Goal: Task Accomplishment & Management: Complete application form

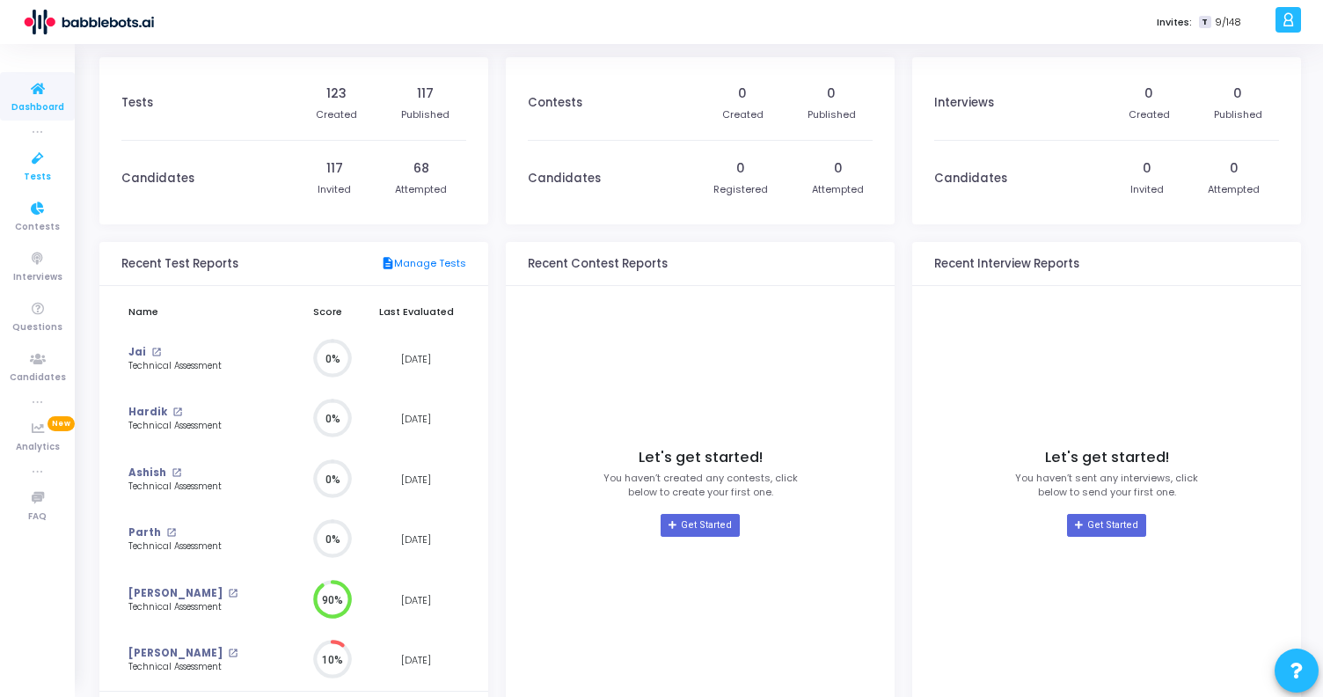
click at [40, 174] on span "Tests" at bounding box center [37, 177] width 27 height 15
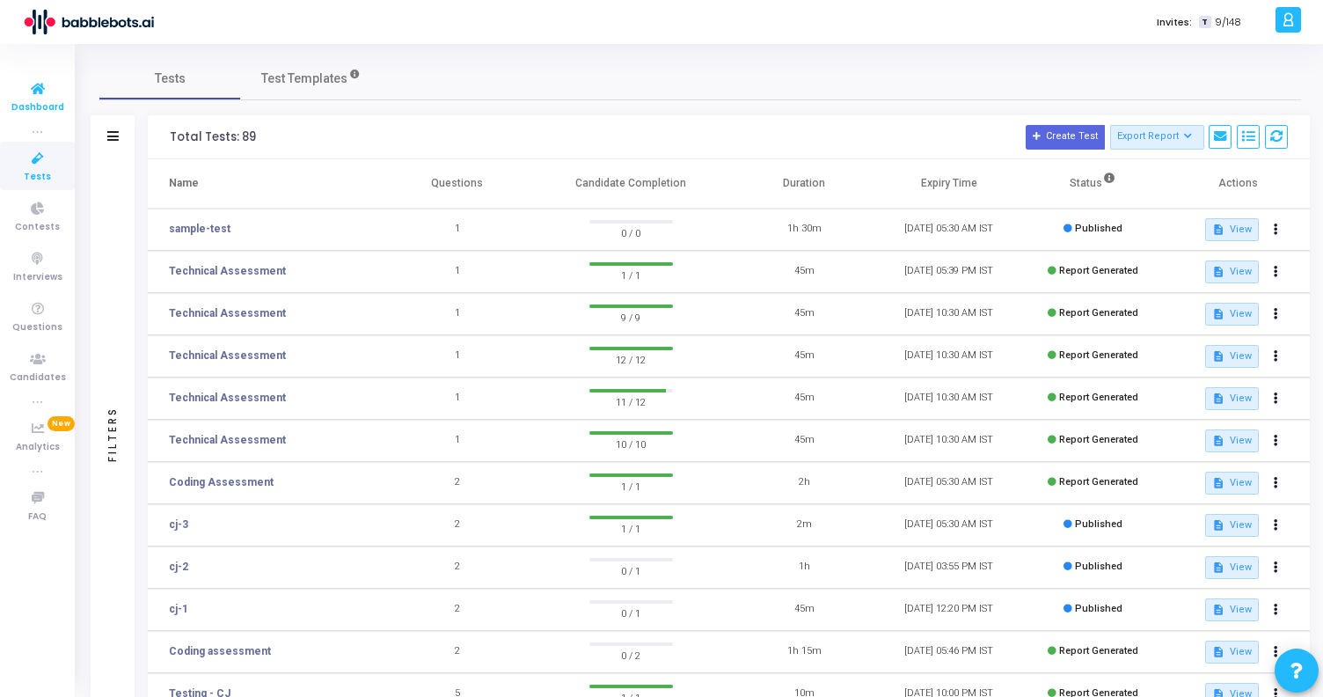
click at [40, 100] on span "Dashboard" at bounding box center [37, 107] width 53 height 15
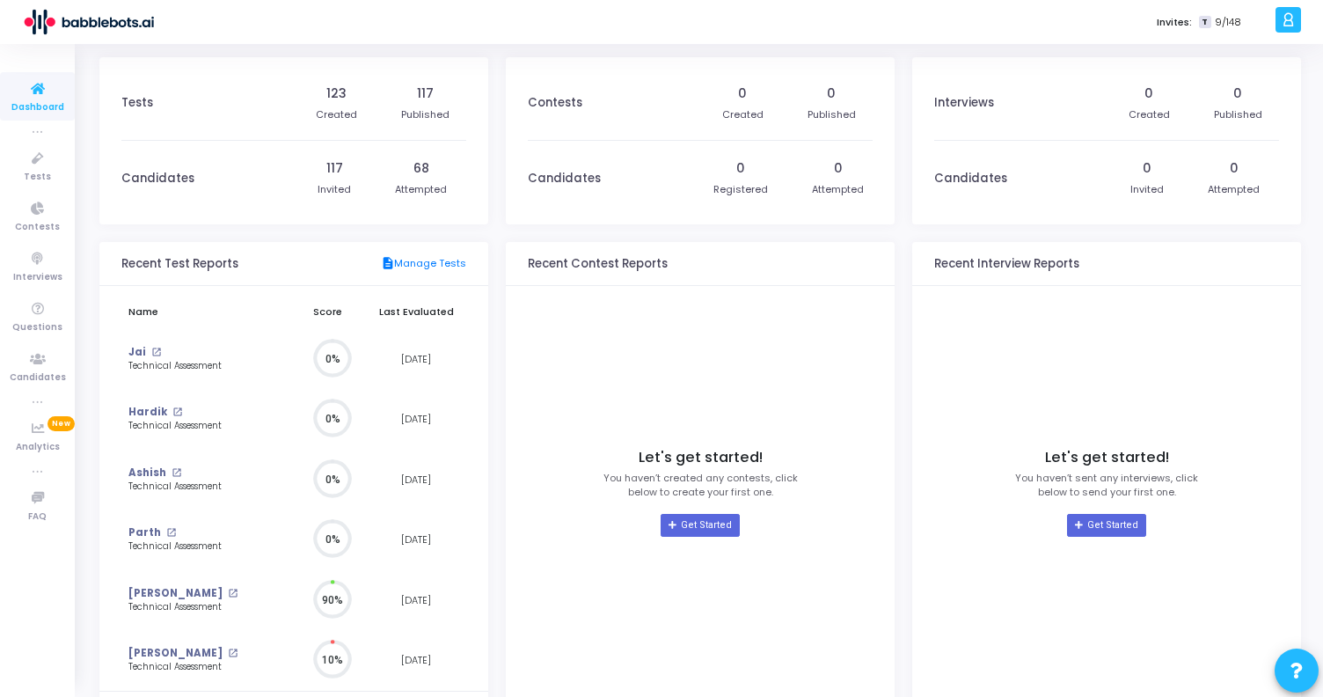
scroll to position [39, 18]
click at [35, 166] on icon at bounding box center [37, 159] width 37 height 22
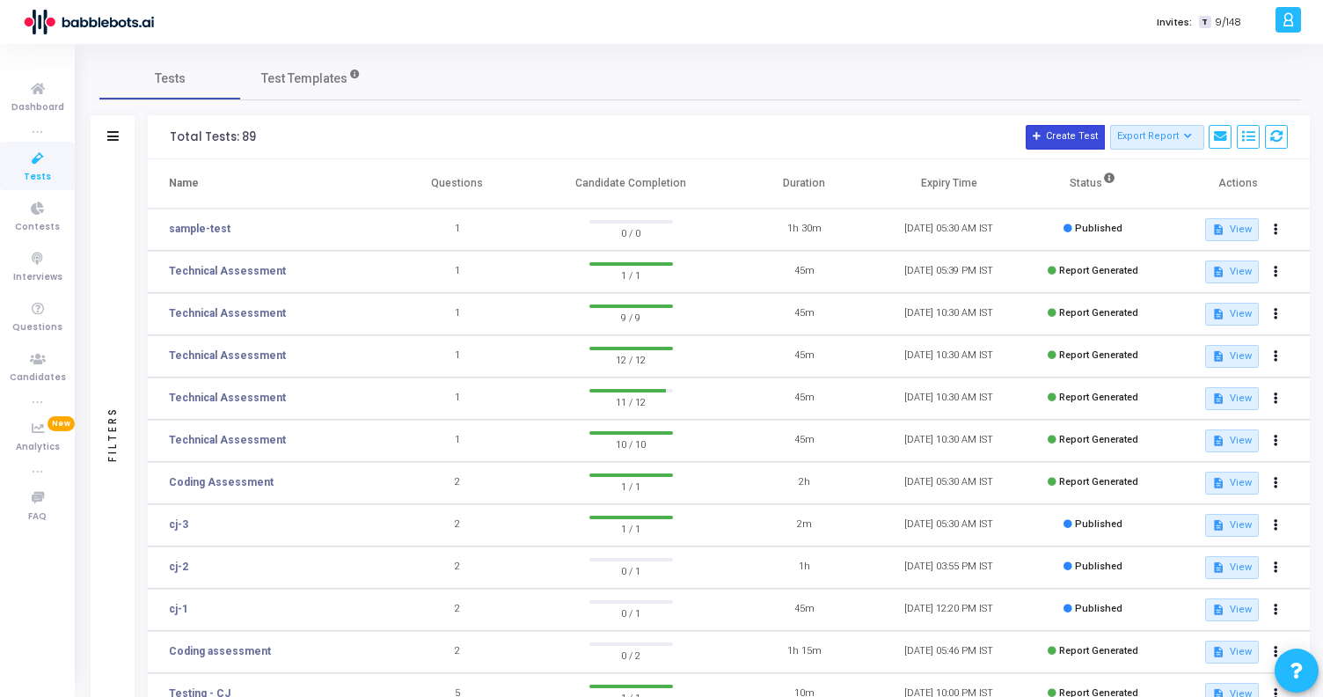
click at [1042, 135] on icon at bounding box center [1037, 137] width 10 height 10
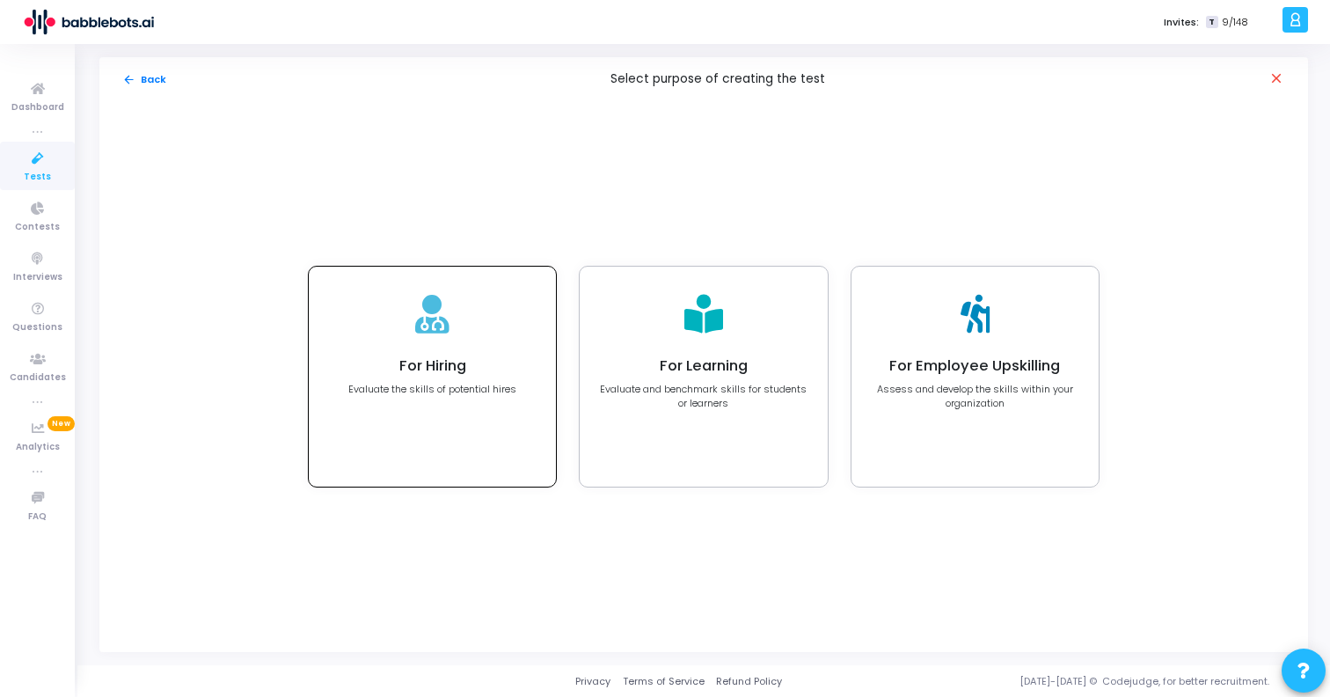
click at [466, 359] on h4 "For Hiring" at bounding box center [432, 366] width 168 height 18
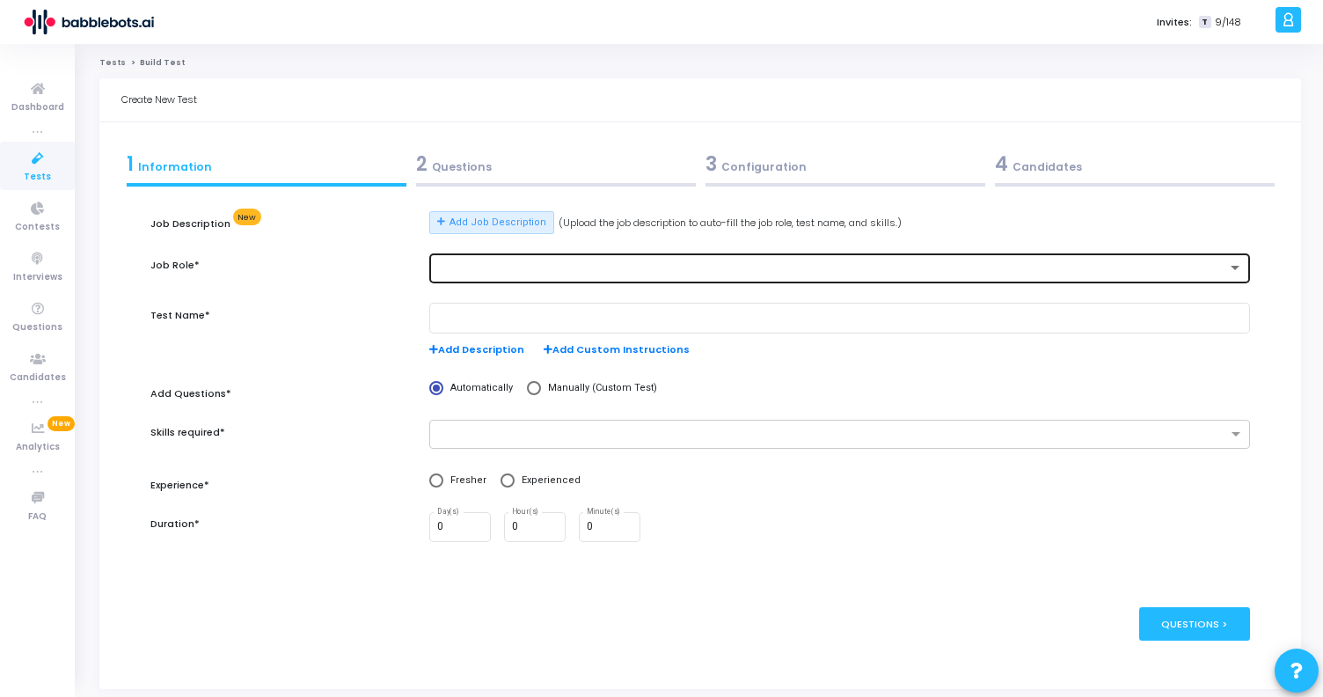
click at [539, 262] on div at bounding box center [832, 268] width 790 height 12
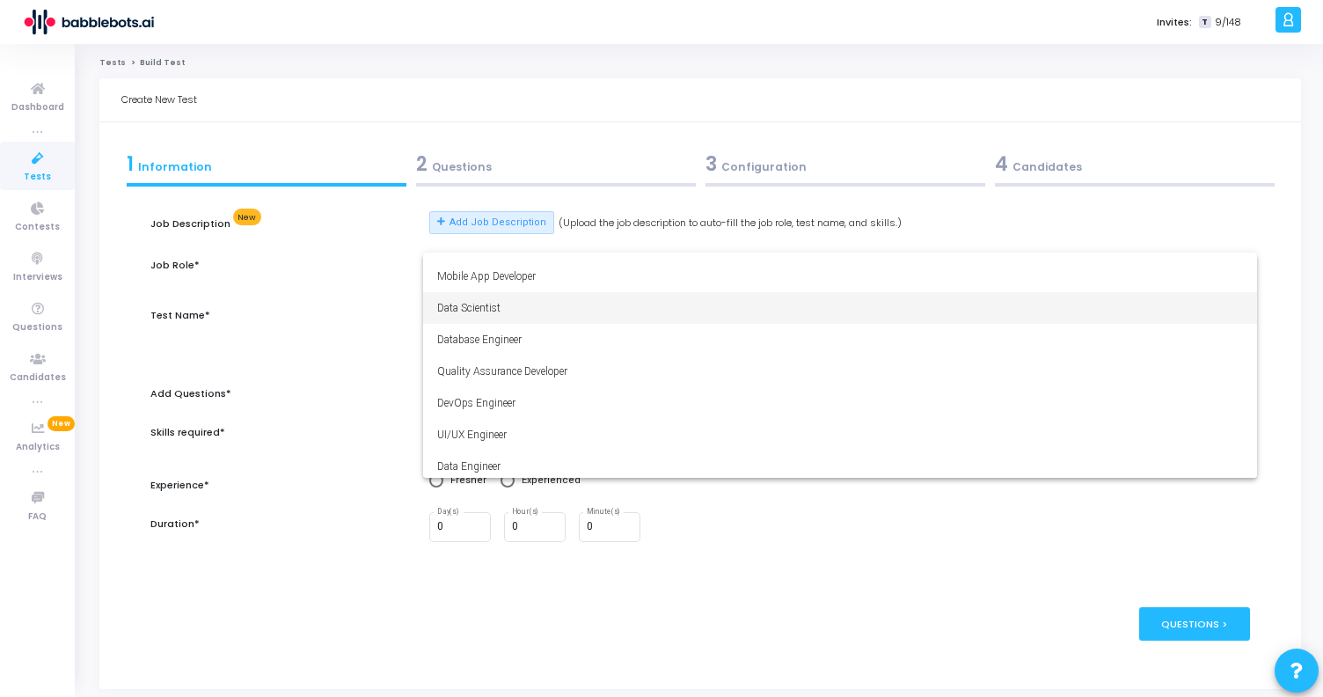
scroll to position [89, 0]
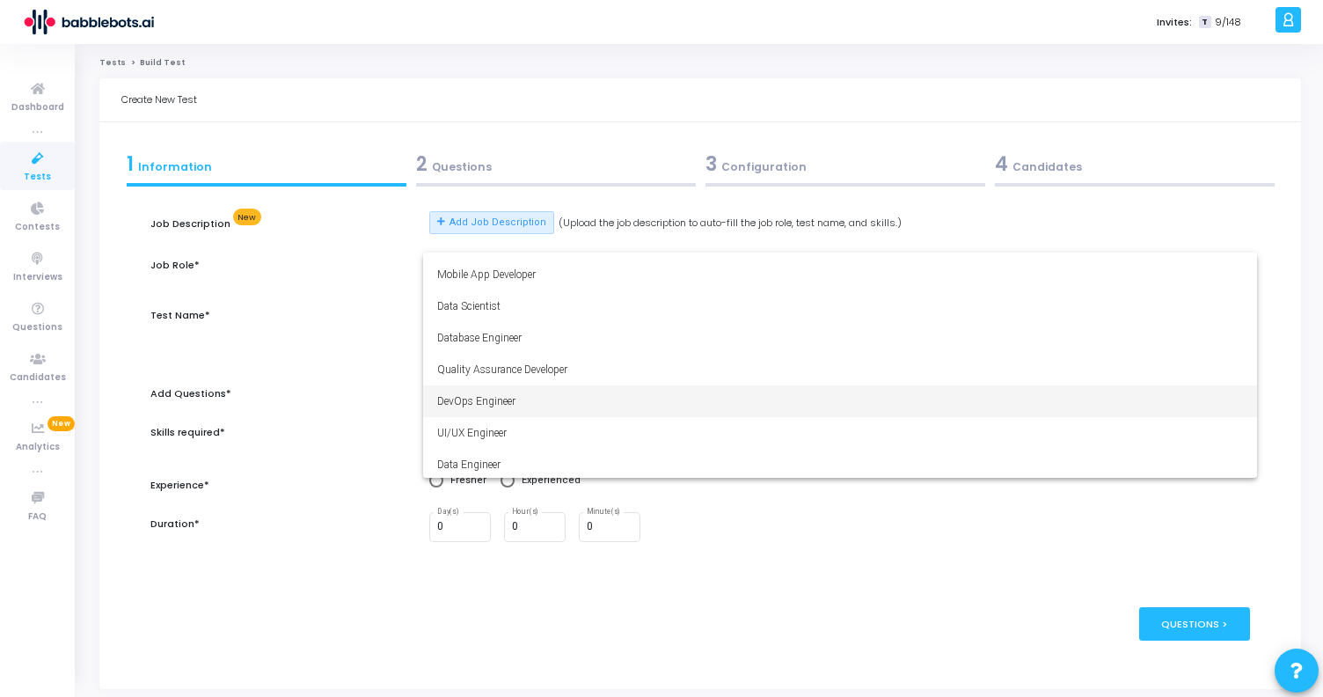
click at [523, 390] on span "DevOps Engineer" at bounding box center [840, 401] width 806 height 32
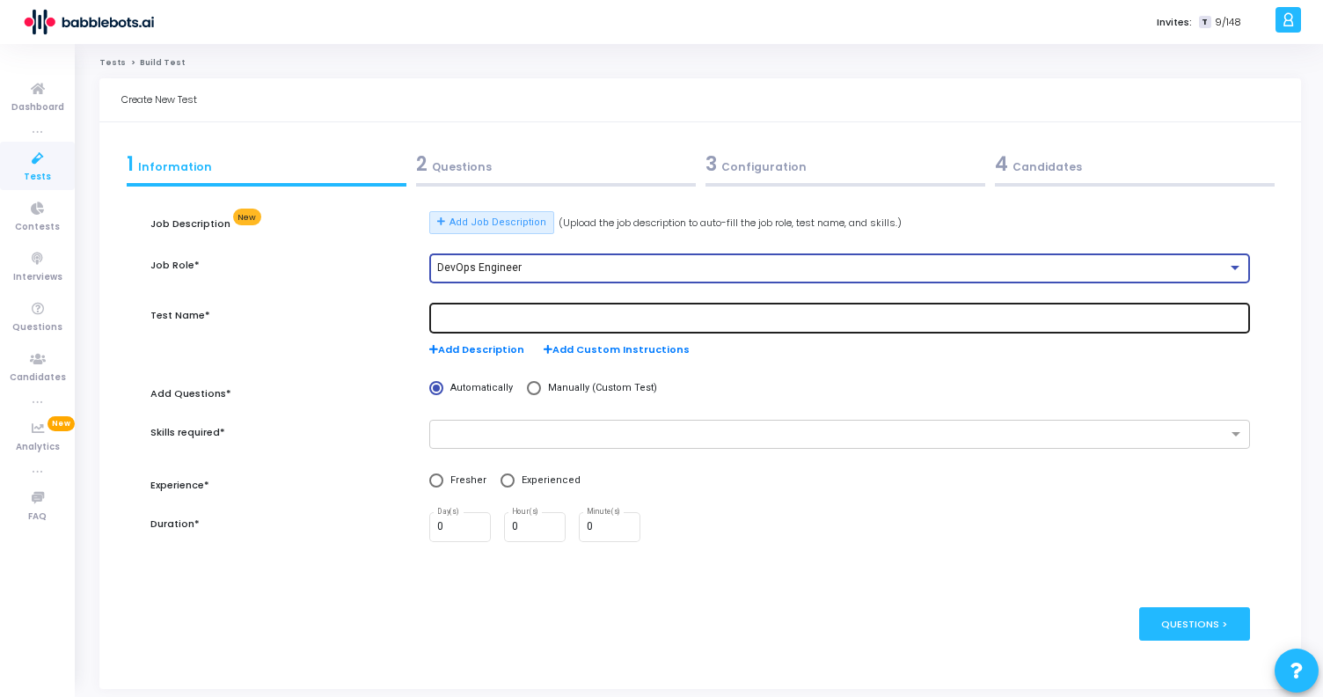
click at [514, 316] on input "text" at bounding box center [840, 318] width 806 height 12
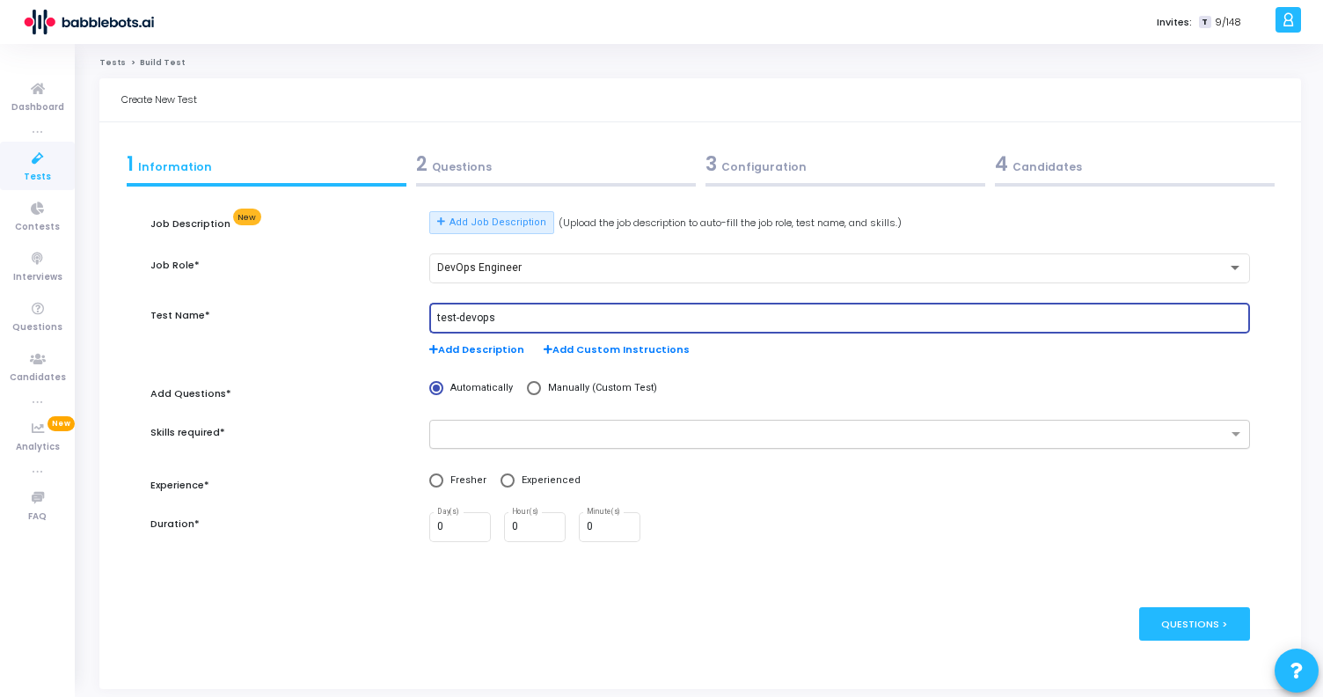
type input "test-devops"
click at [484, 438] on input "text" at bounding box center [833, 434] width 788 height 15
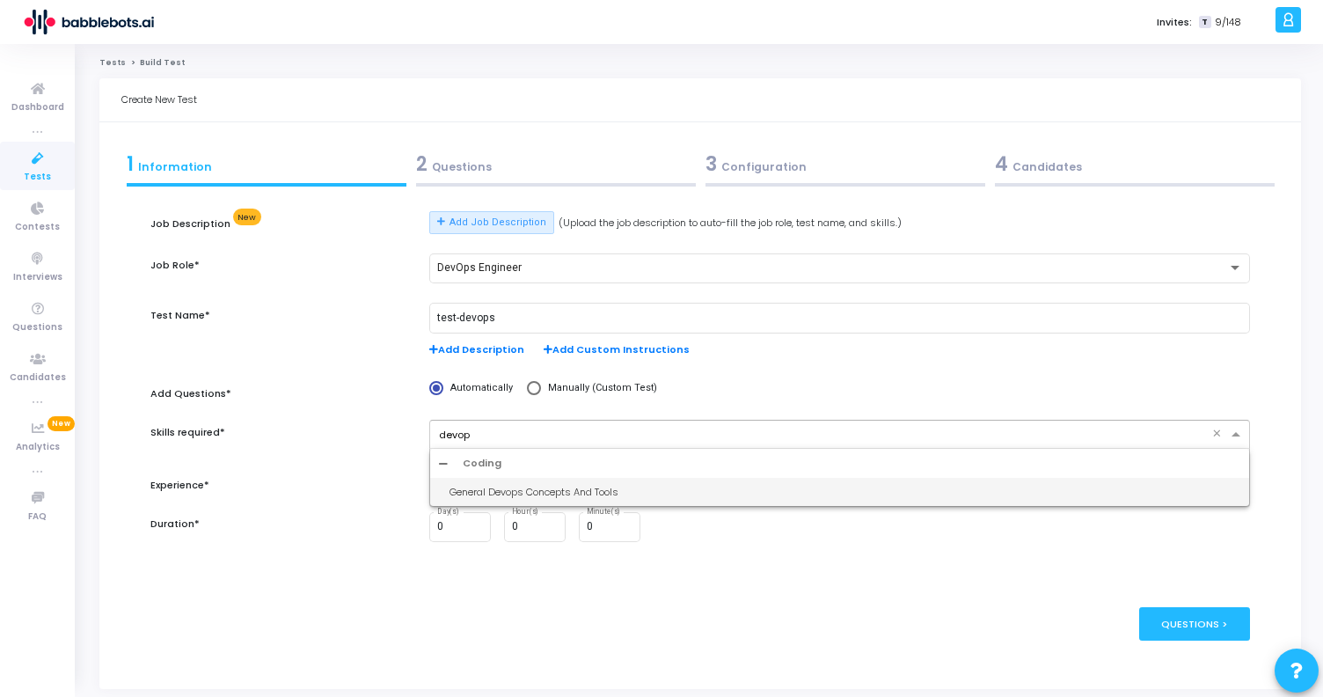
type input "devops"
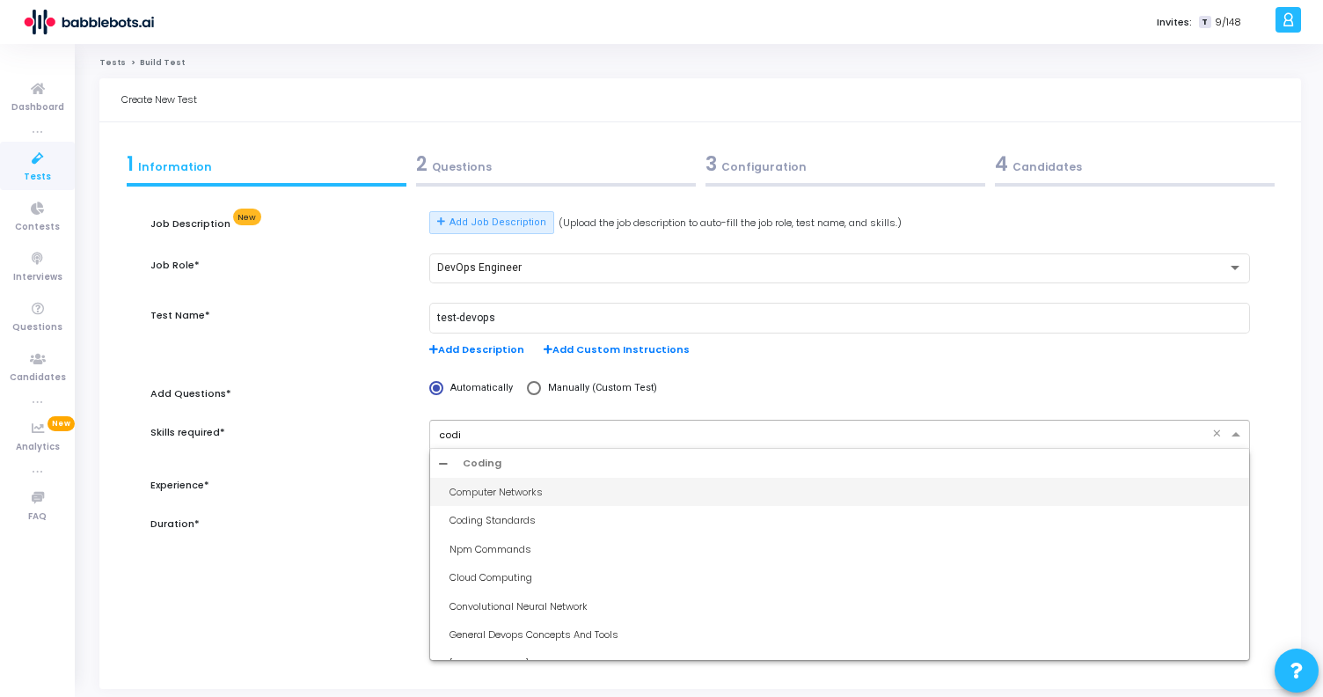
type input "codin"
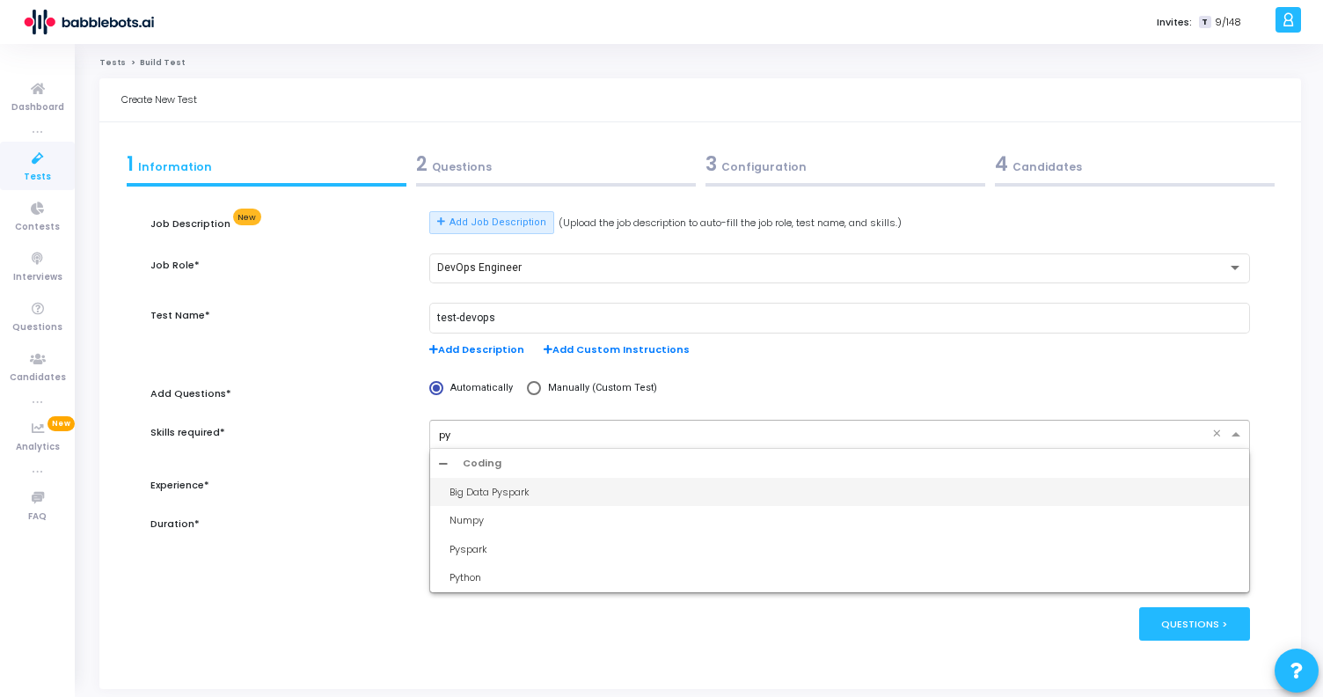
type input "p"
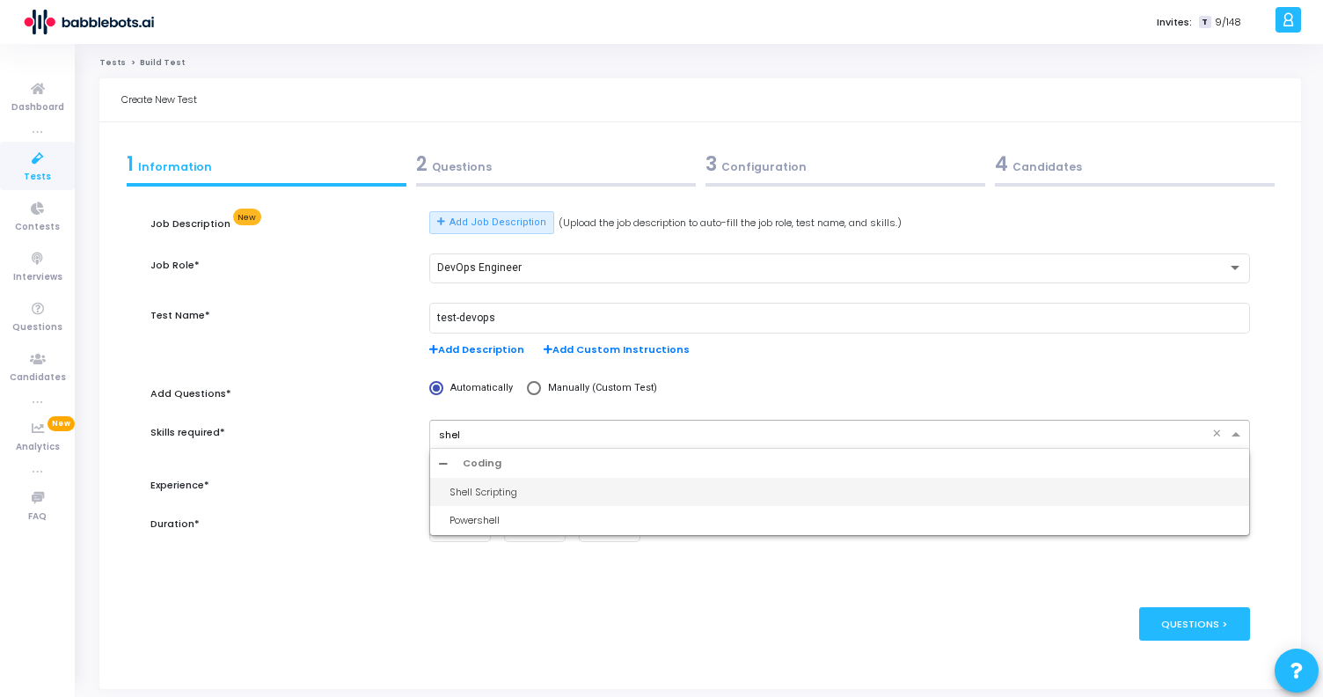
type input "shell"
click at [535, 499] on div "Shell Scripting" at bounding box center [844, 492] width 791 height 15
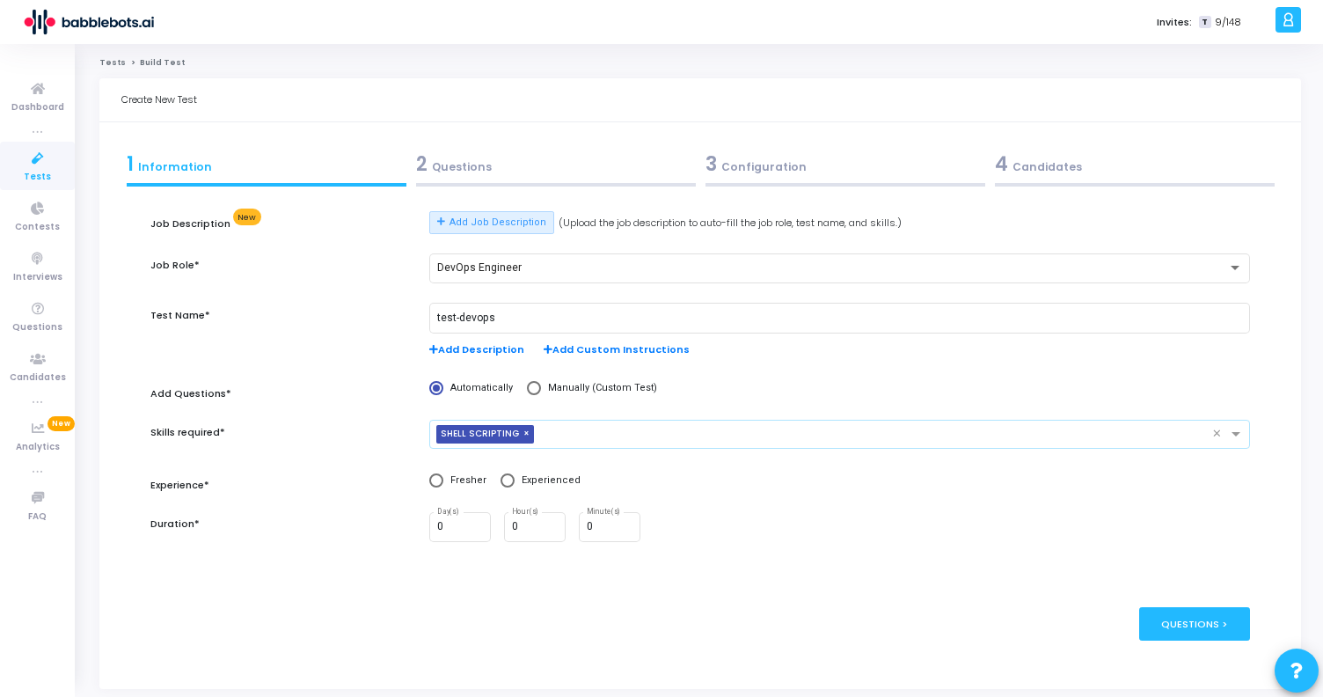
click at [625, 439] on input "text" at bounding box center [876, 434] width 671 height 15
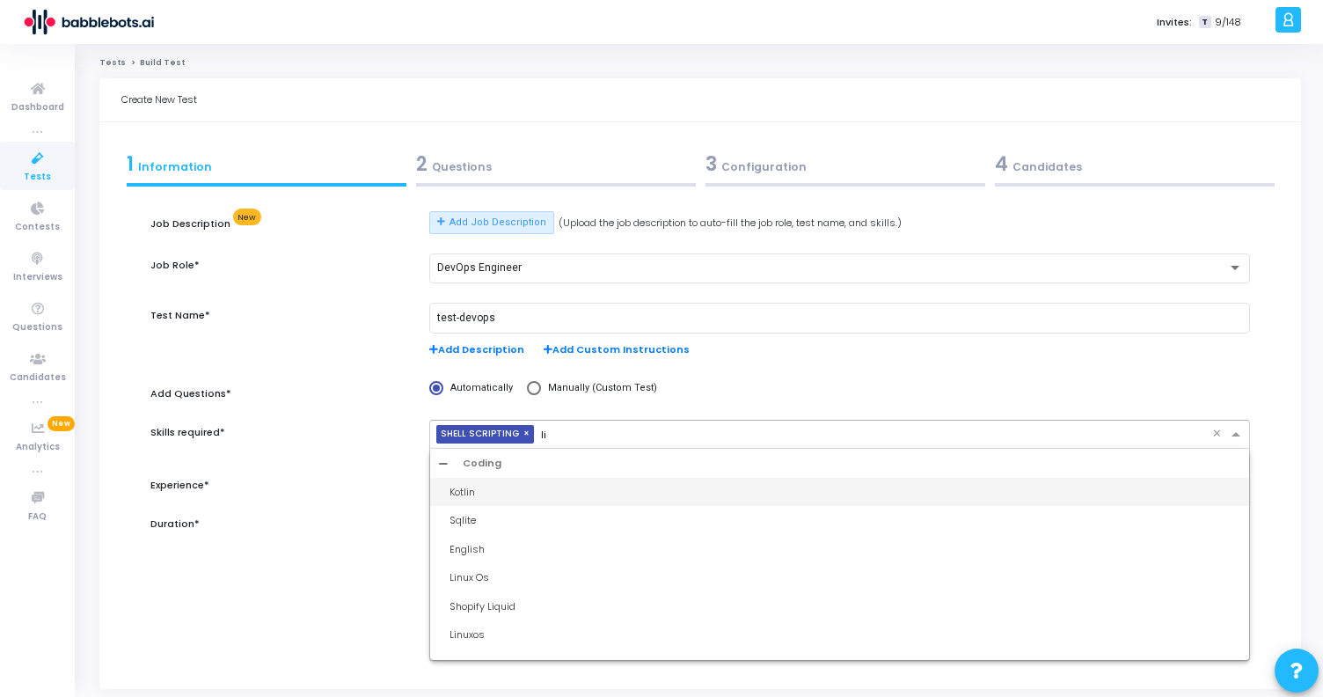
type input "l"
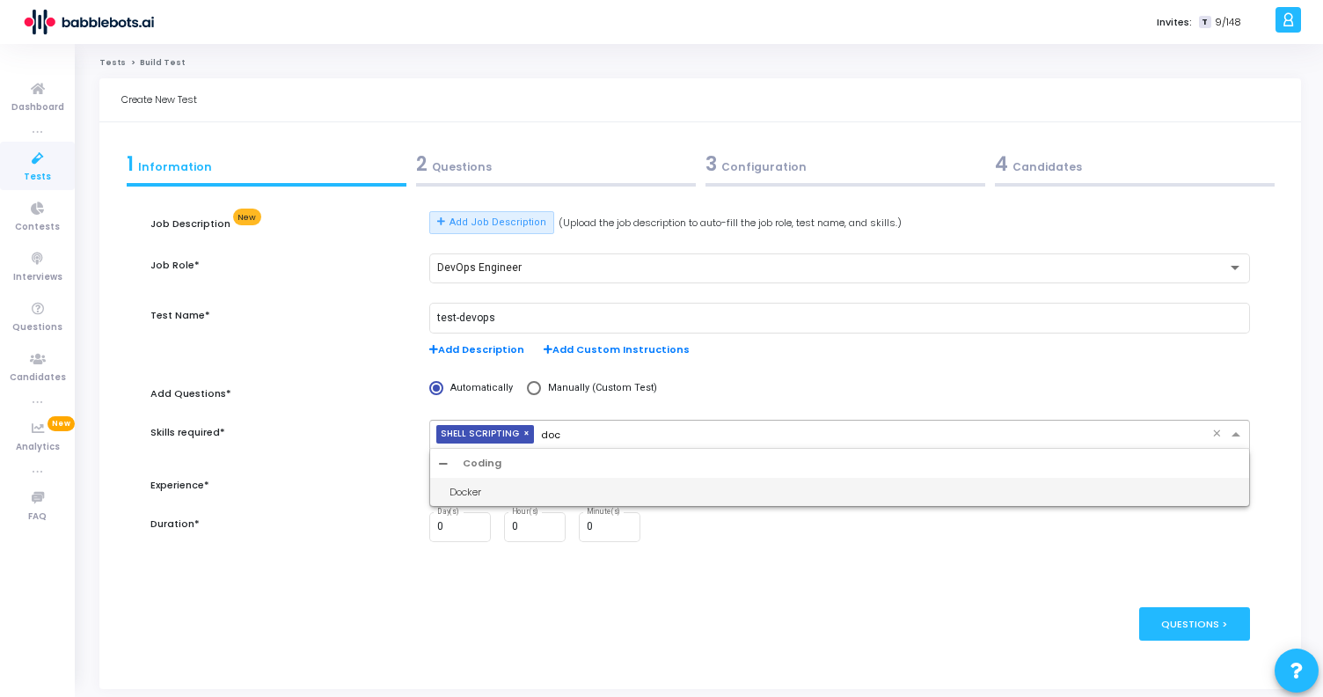
type input "dock"
click at [557, 489] on div "Docker" at bounding box center [844, 492] width 791 height 15
type input "kuber"
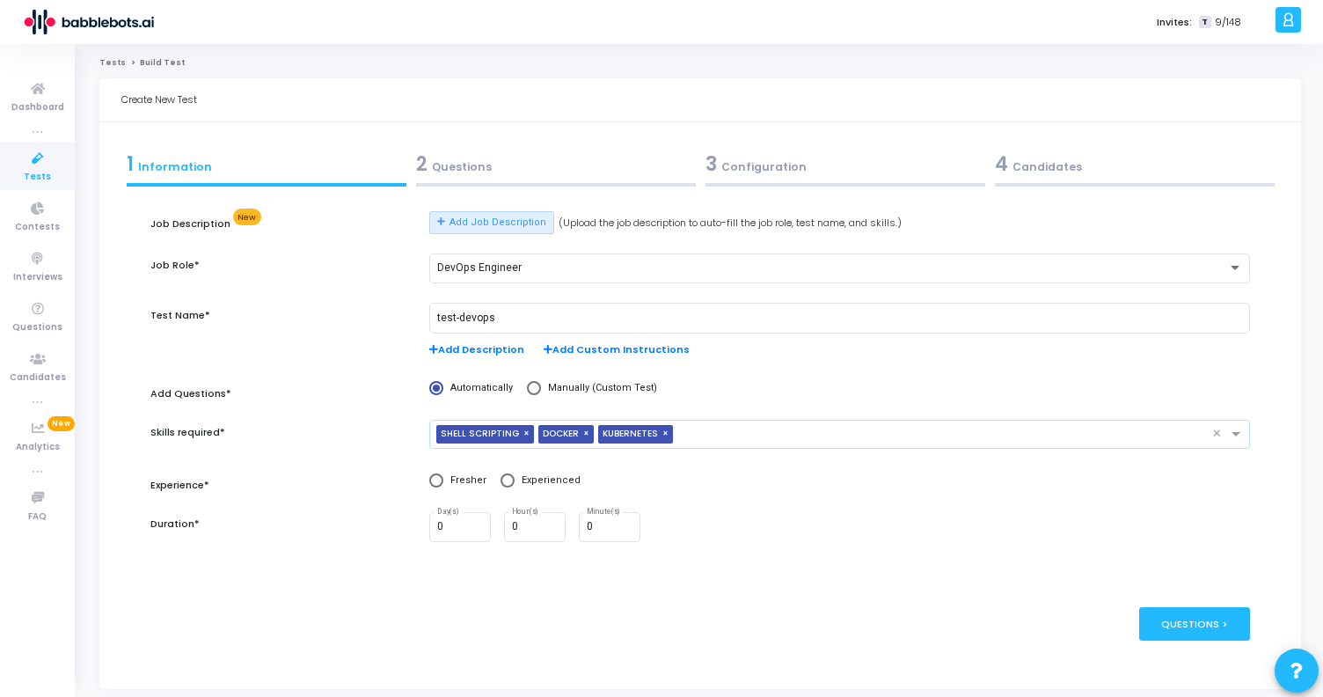
click at [500, 485] on span at bounding box center [507, 480] width 14 height 14
click at [500, 485] on input "Experienced" at bounding box center [507, 480] width 14 height 14
radio input "true"
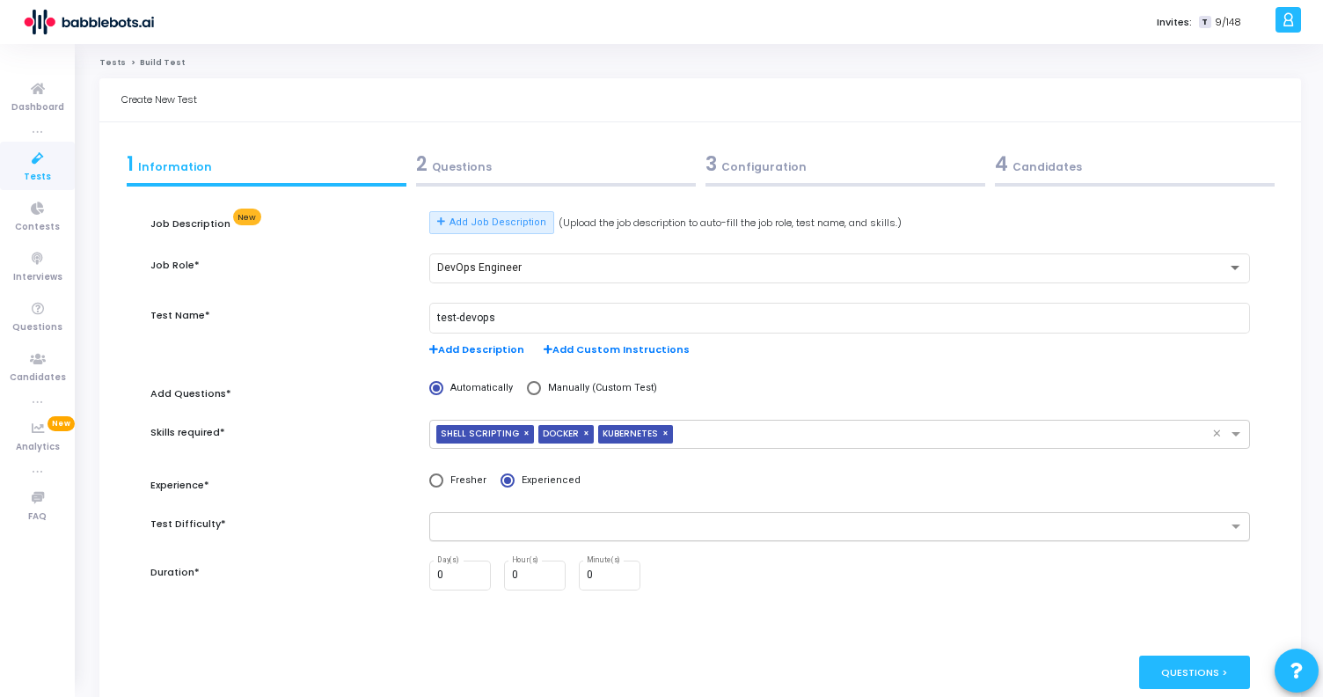
click at [493, 524] on input "text" at bounding box center [833, 527] width 788 height 15
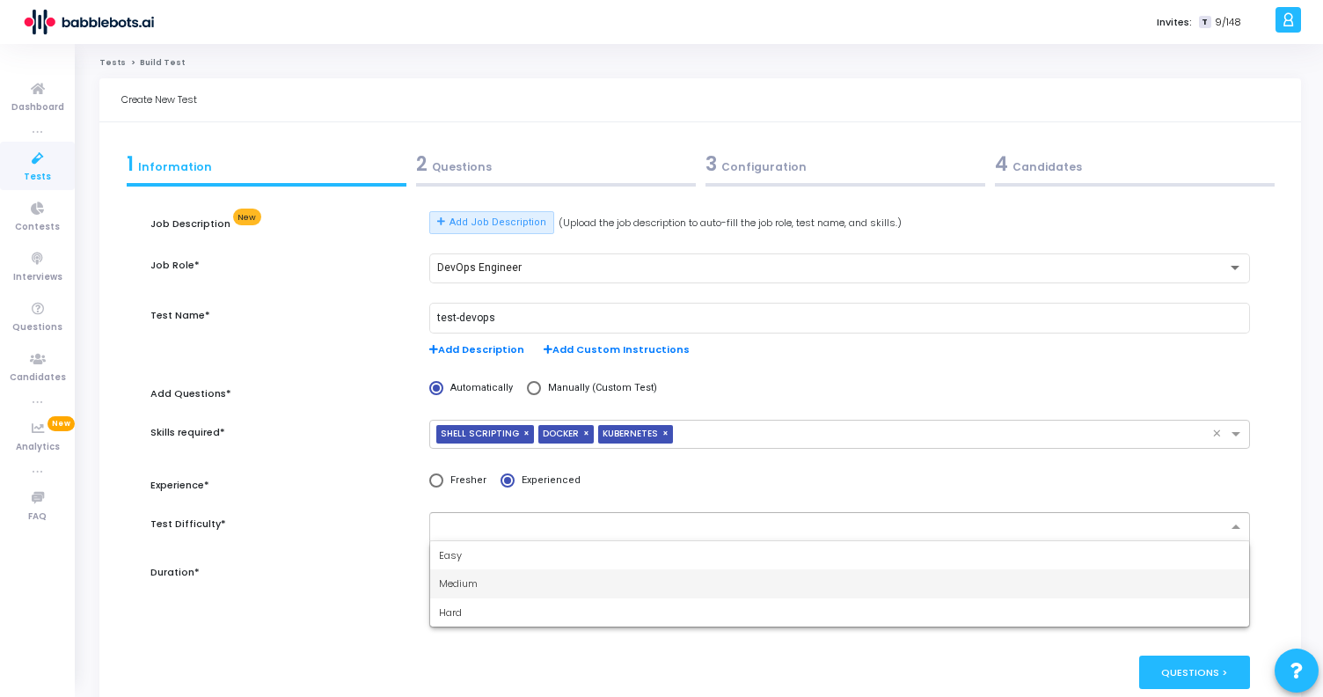
click at [478, 587] on div "Medium" at bounding box center [839, 583] width 819 height 29
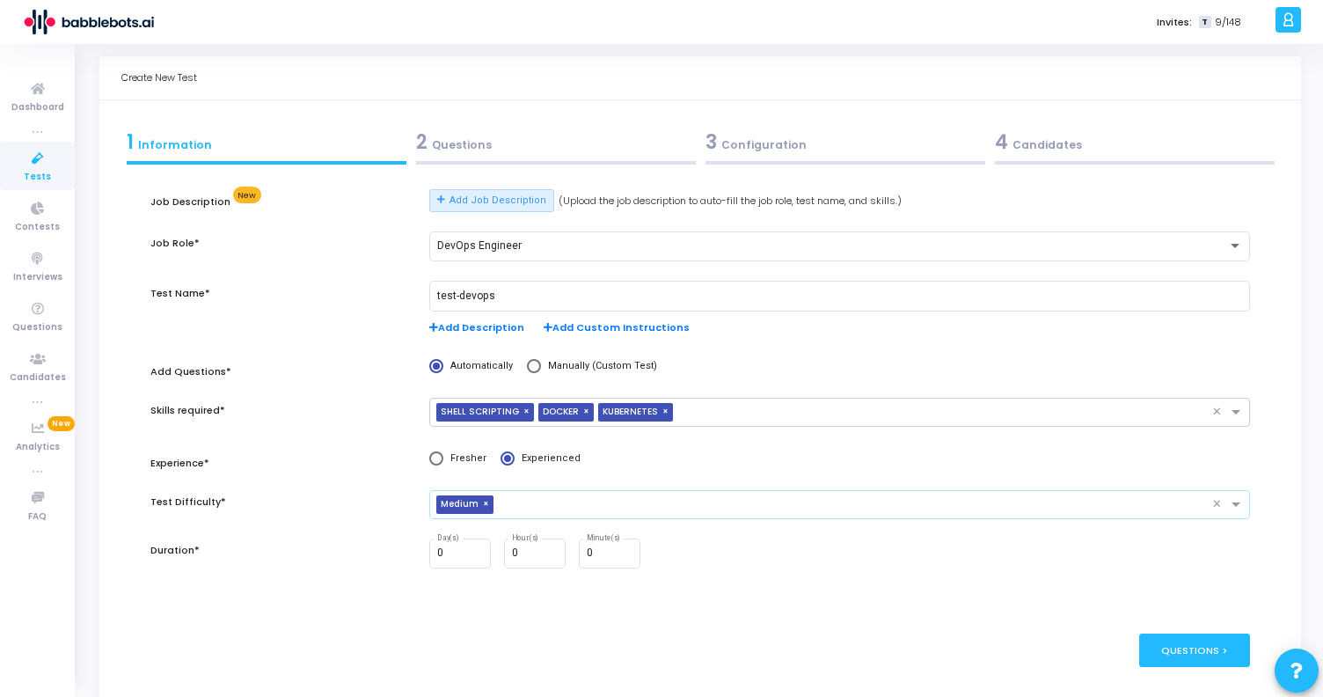
scroll to position [40, 0]
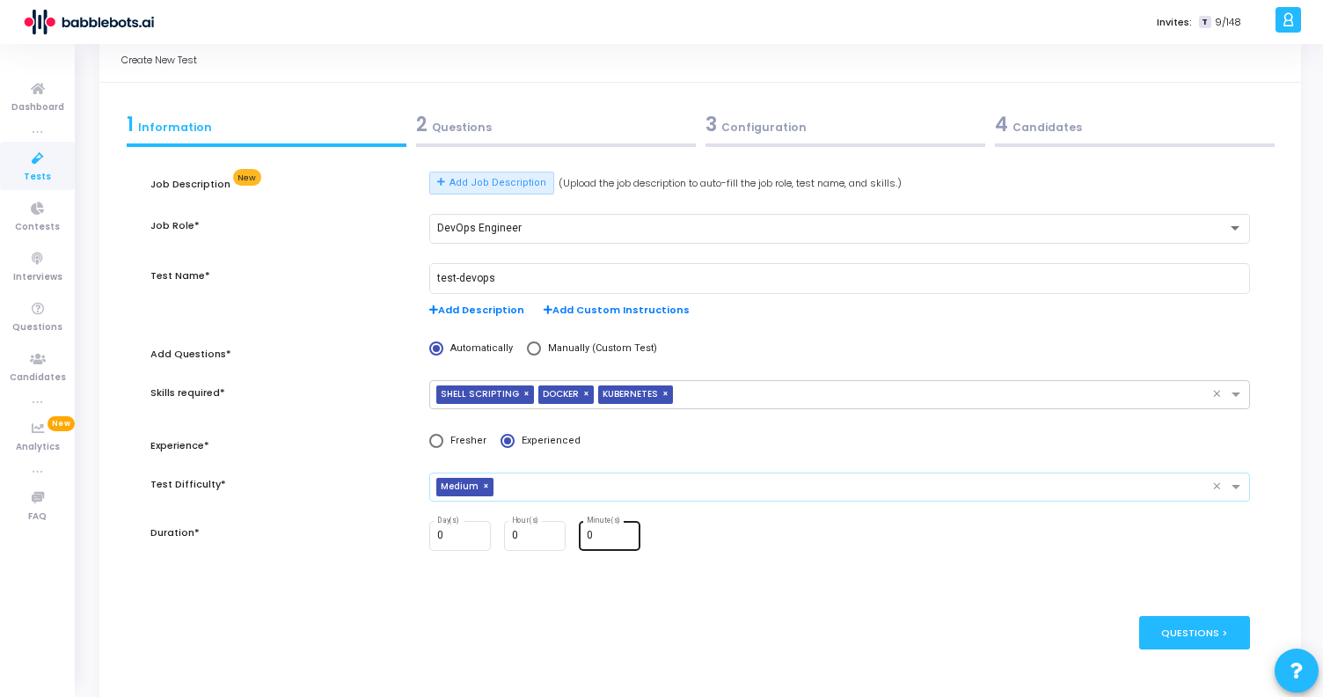
click at [608, 537] on input "0" at bounding box center [610, 535] width 47 height 12
type input "60"
click at [1198, 644] on div "Questions >" at bounding box center [1195, 632] width 112 height 33
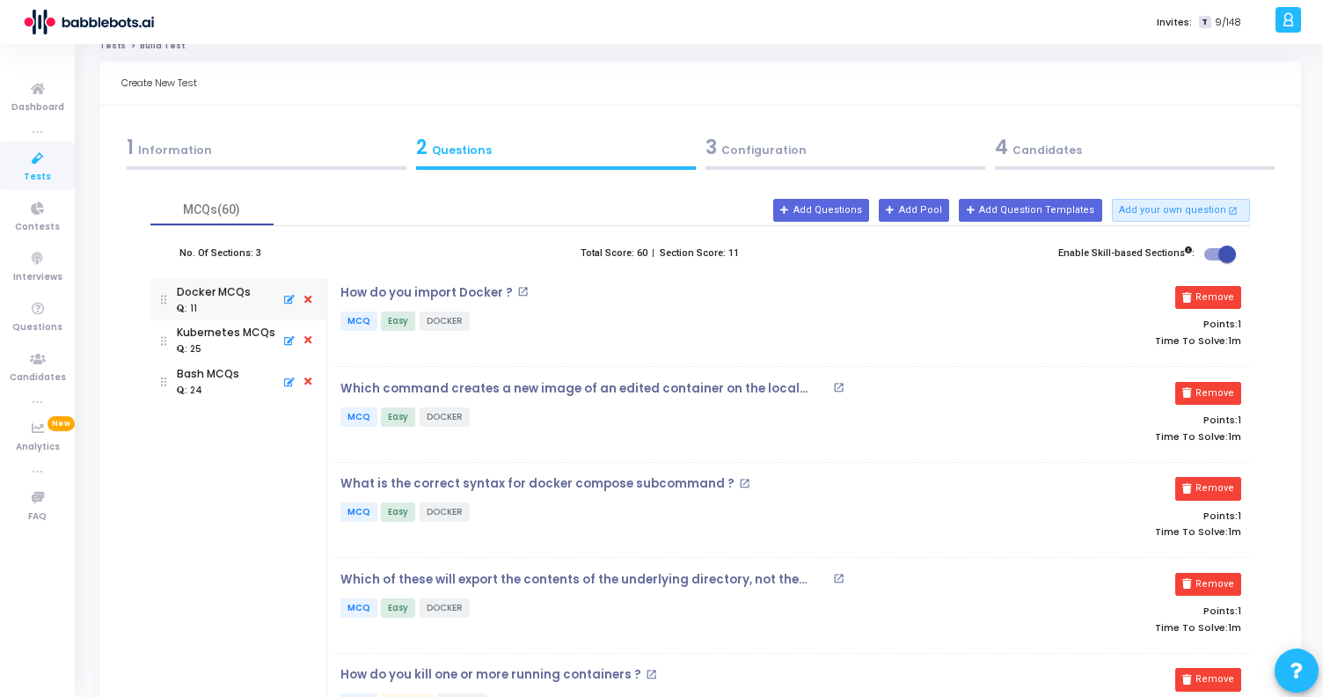
scroll to position [23, 0]
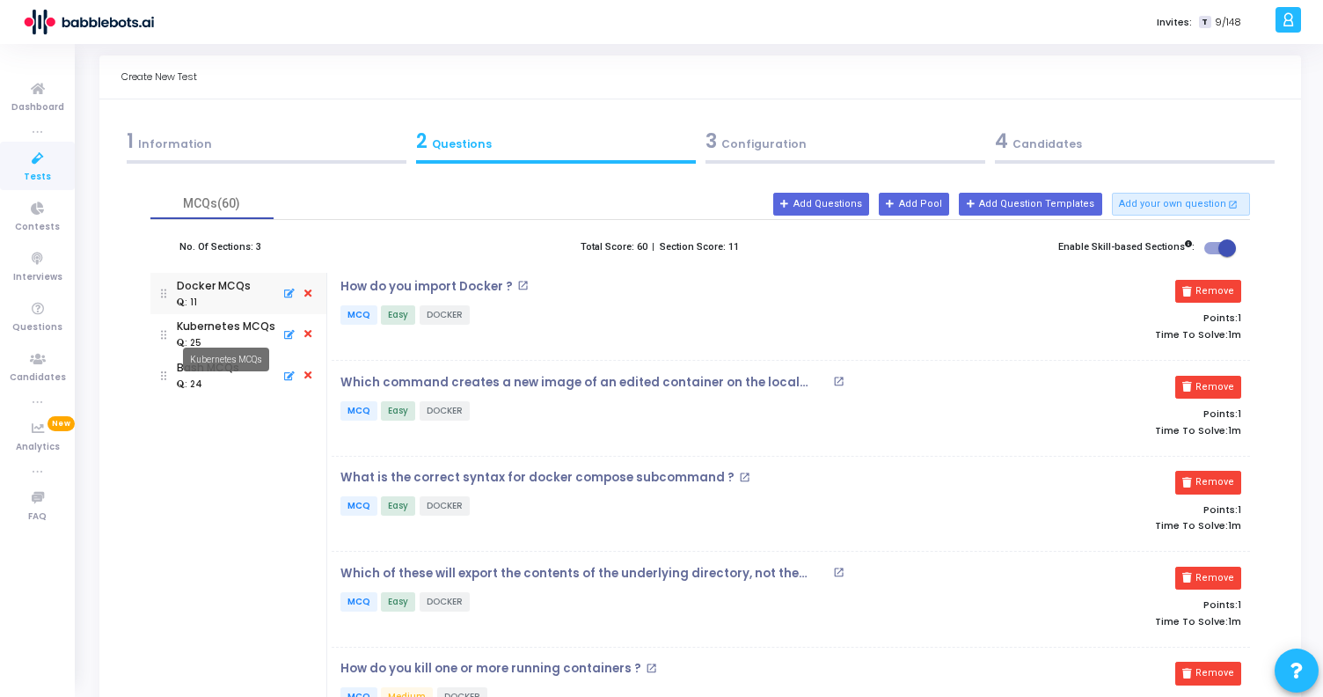
click at [235, 331] on div "Kubernetes MCQs" at bounding box center [226, 326] width 99 height 16
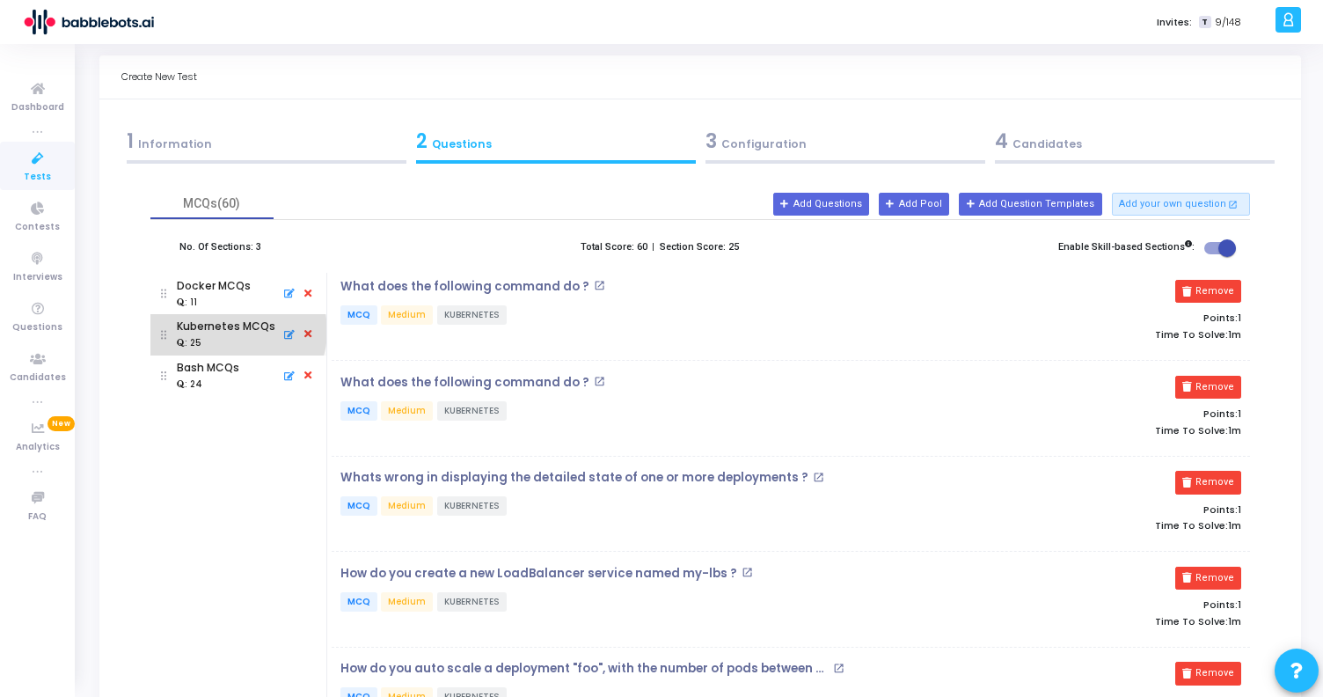
scroll to position [0, 0]
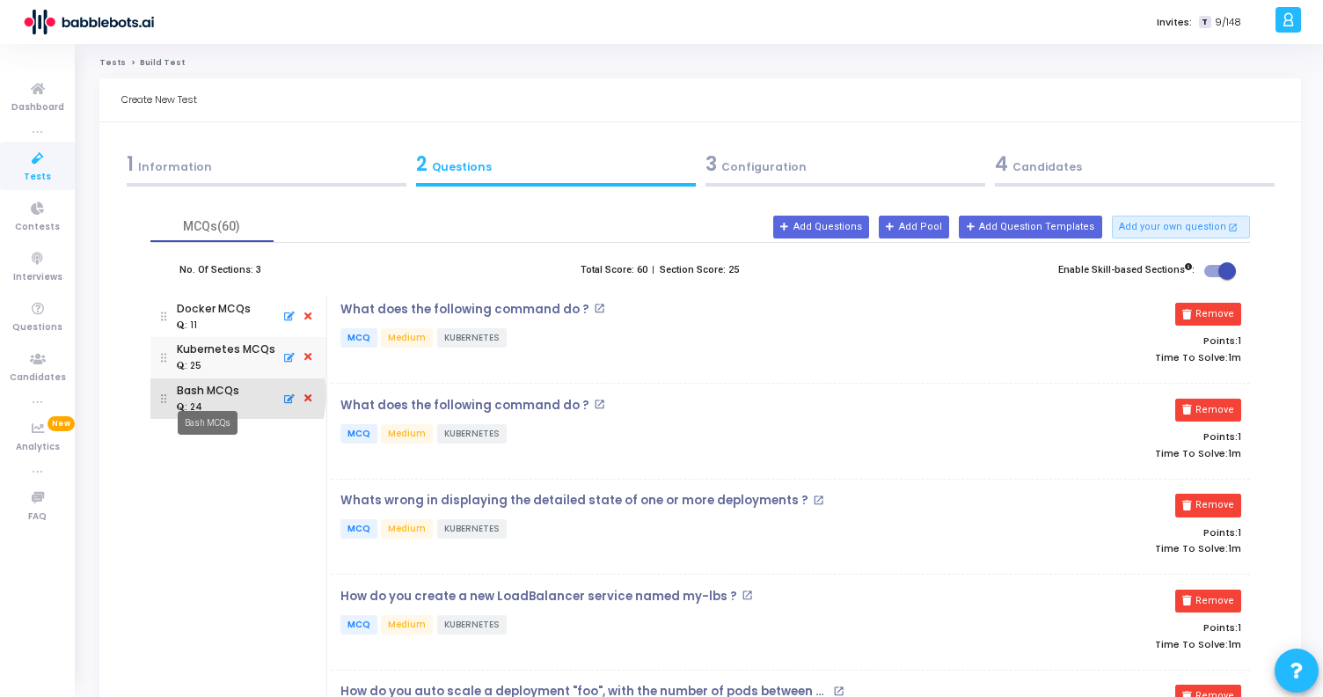
click at [213, 394] on div "Bash MCQs" at bounding box center [208, 391] width 62 height 16
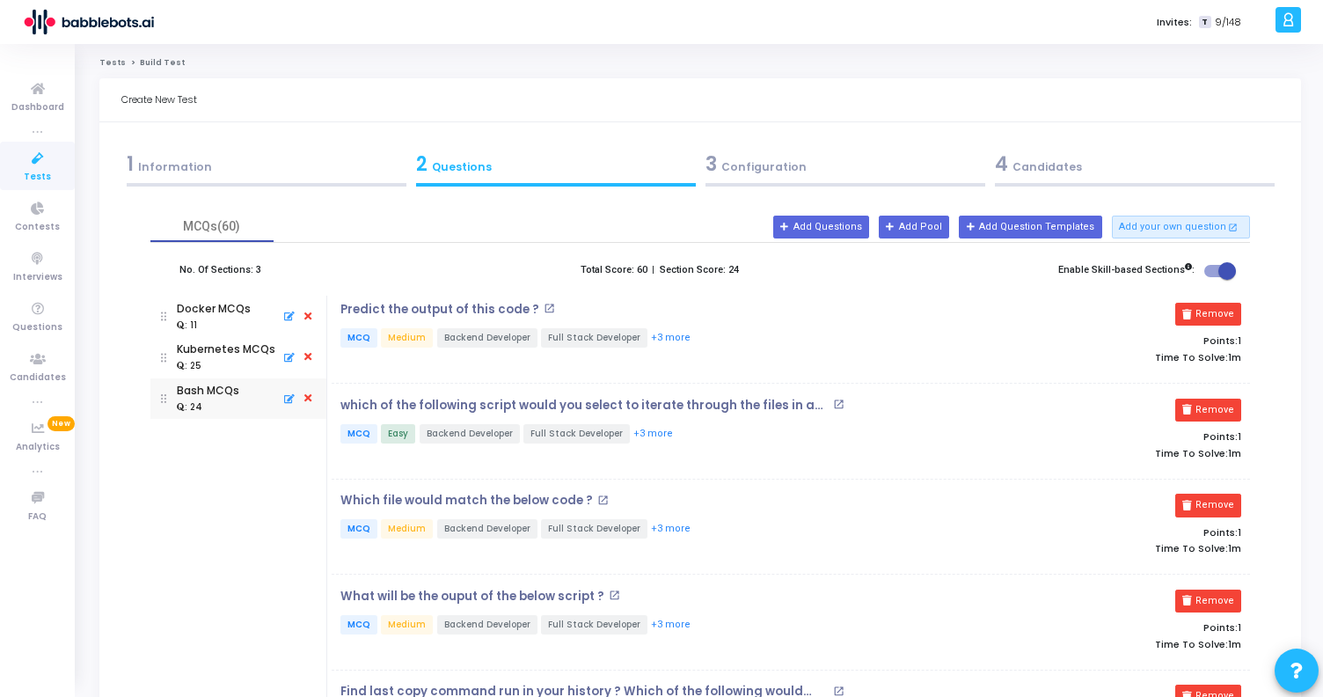
click at [544, 303] on mat-icon "open_in_new" at bounding box center [549, 308] width 11 height 11
click at [41, 160] on icon at bounding box center [37, 159] width 37 height 22
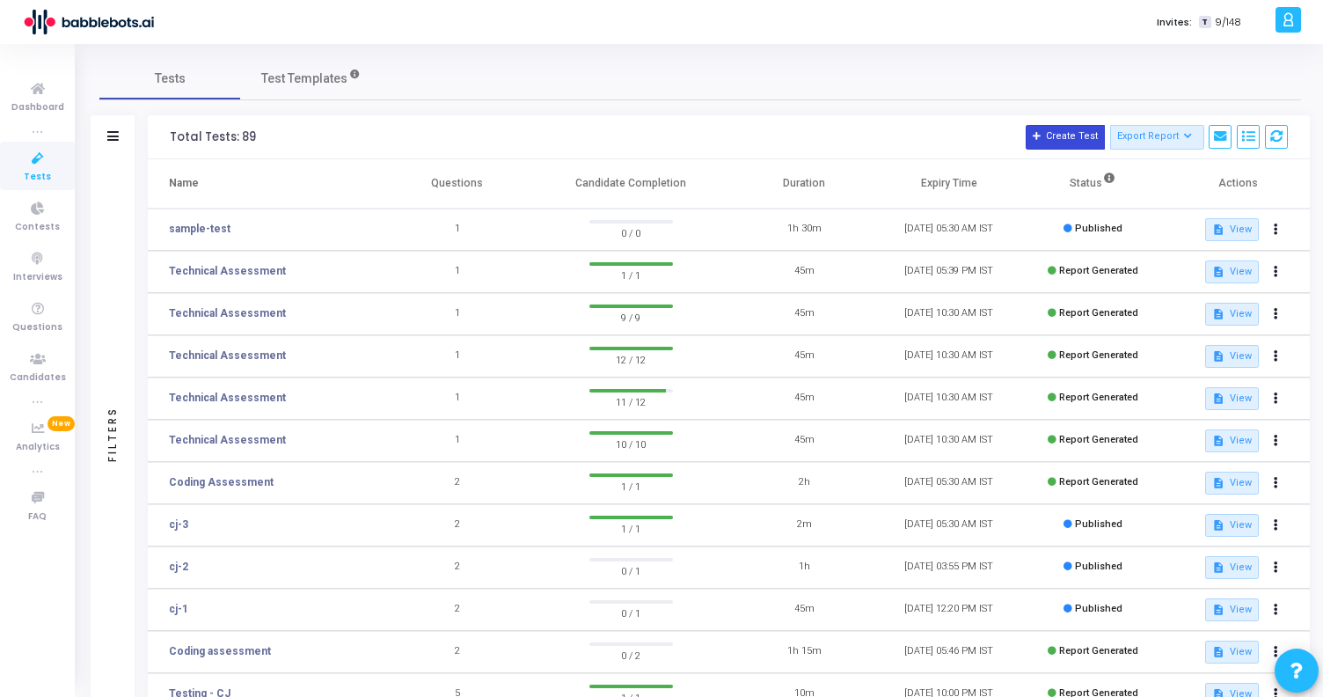
click at [1068, 140] on button "Create Test" at bounding box center [1064, 137] width 79 height 25
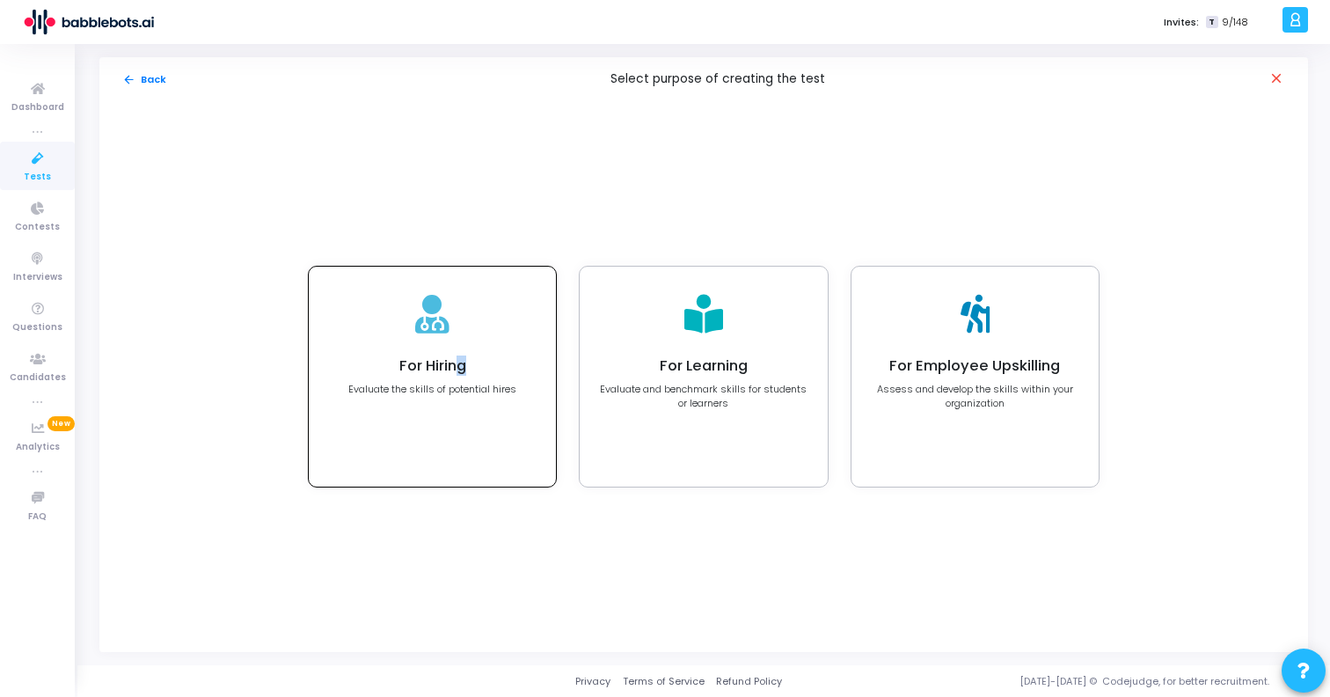
click at [462, 359] on h4 "For Hiring" at bounding box center [432, 366] width 168 height 18
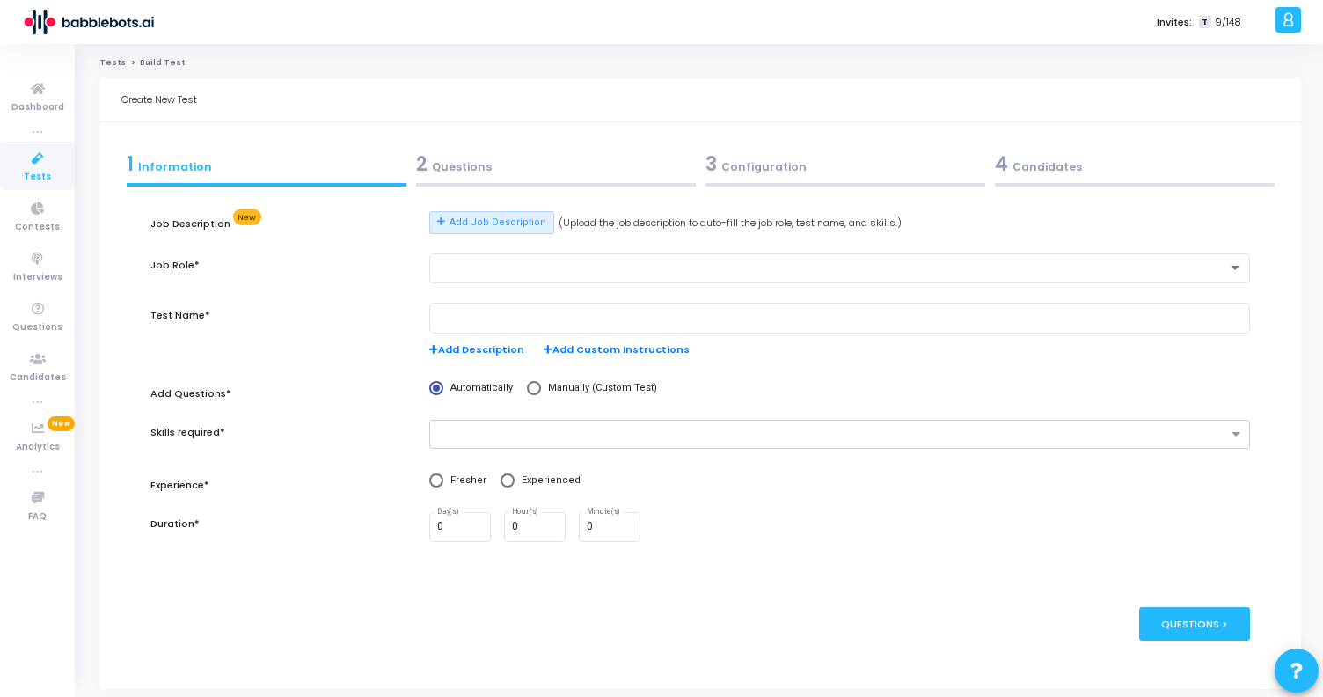
click at [485, 166] on div "2 Questions" at bounding box center [556, 164] width 280 height 29
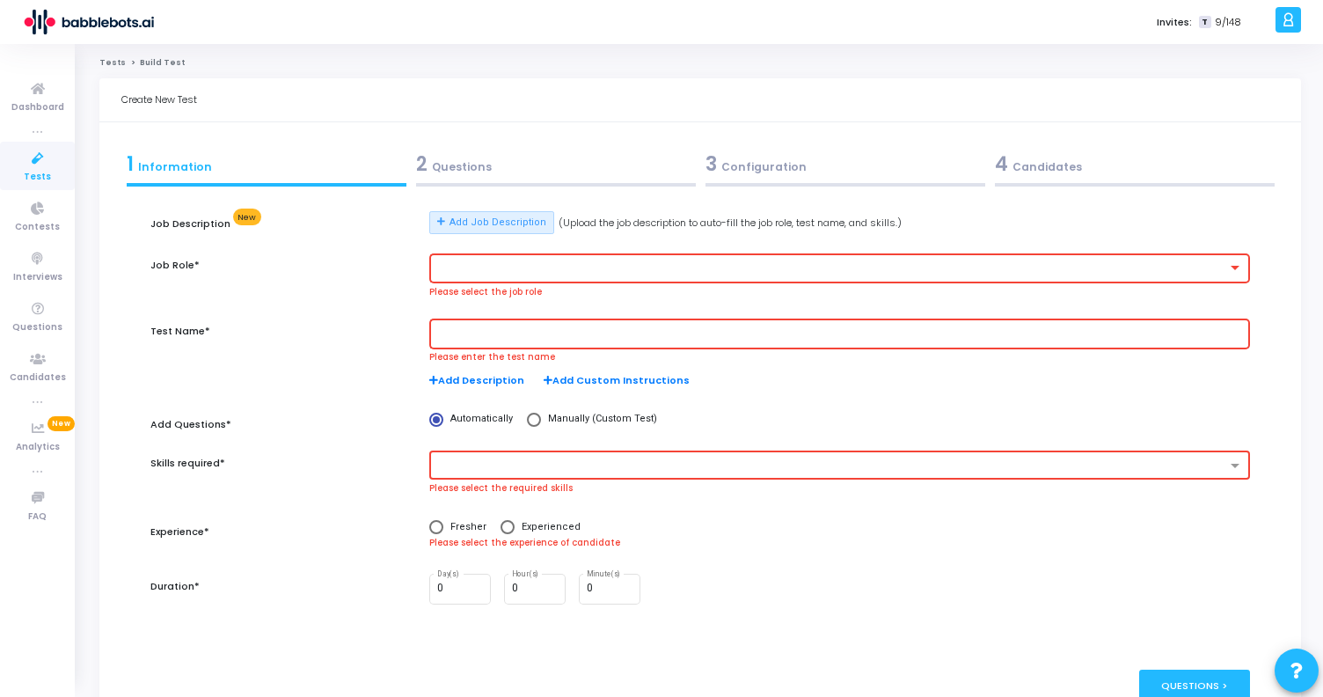
click at [17, 167] on link "Tests" at bounding box center [37, 166] width 75 height 48
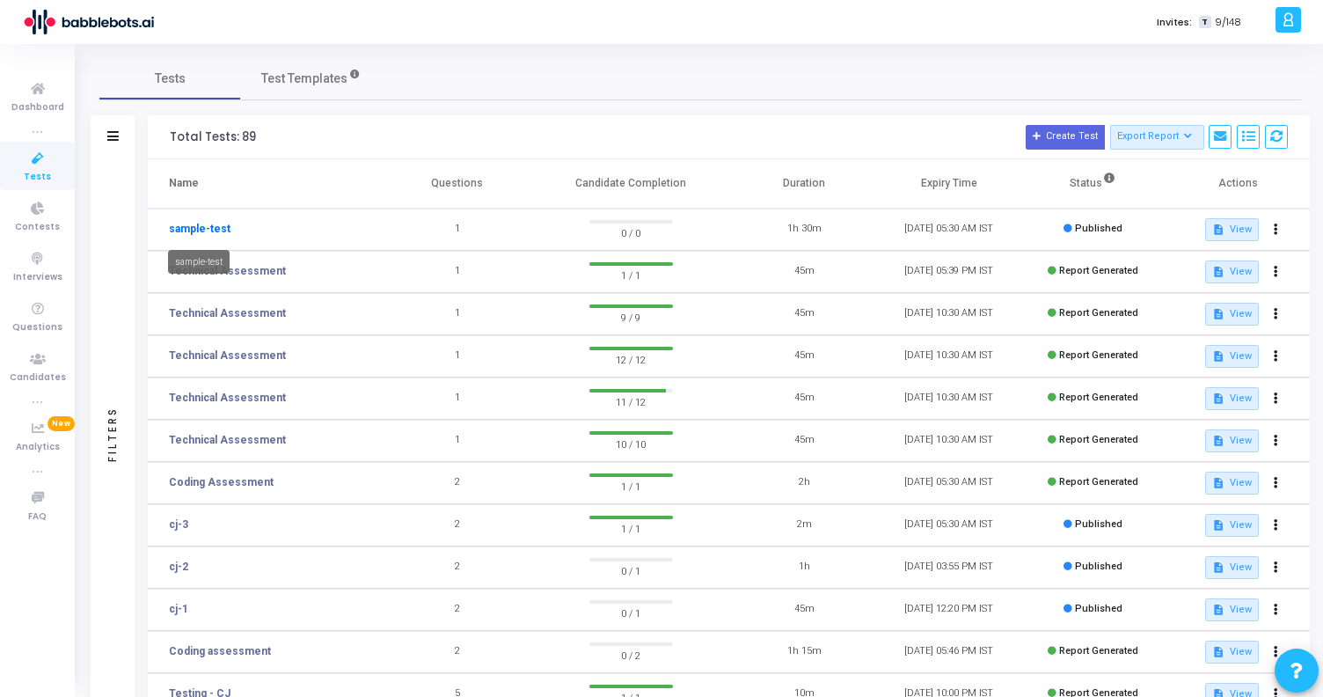
click at [200, 230] on link "sample-test" at bounding box center [200, 229] width 62 height 16
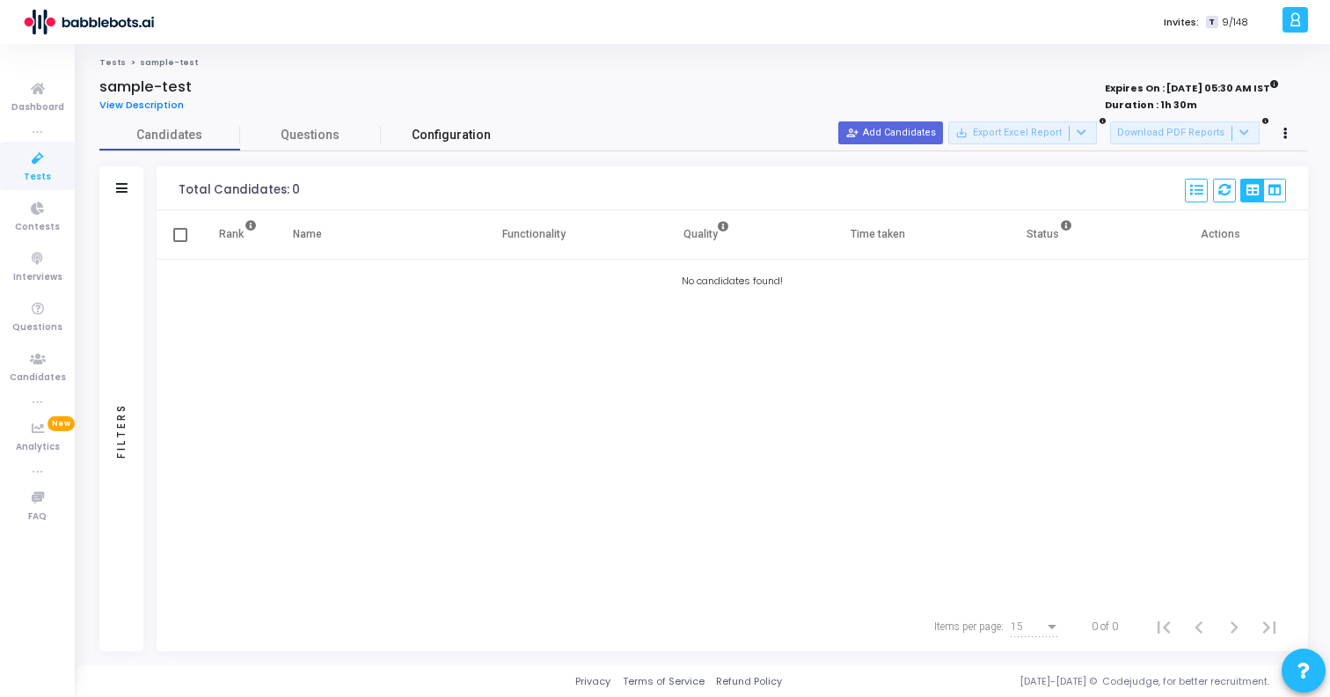
click at [463, 141] on span "Configuration" at bounding box center [451, 135] width 79 height 18
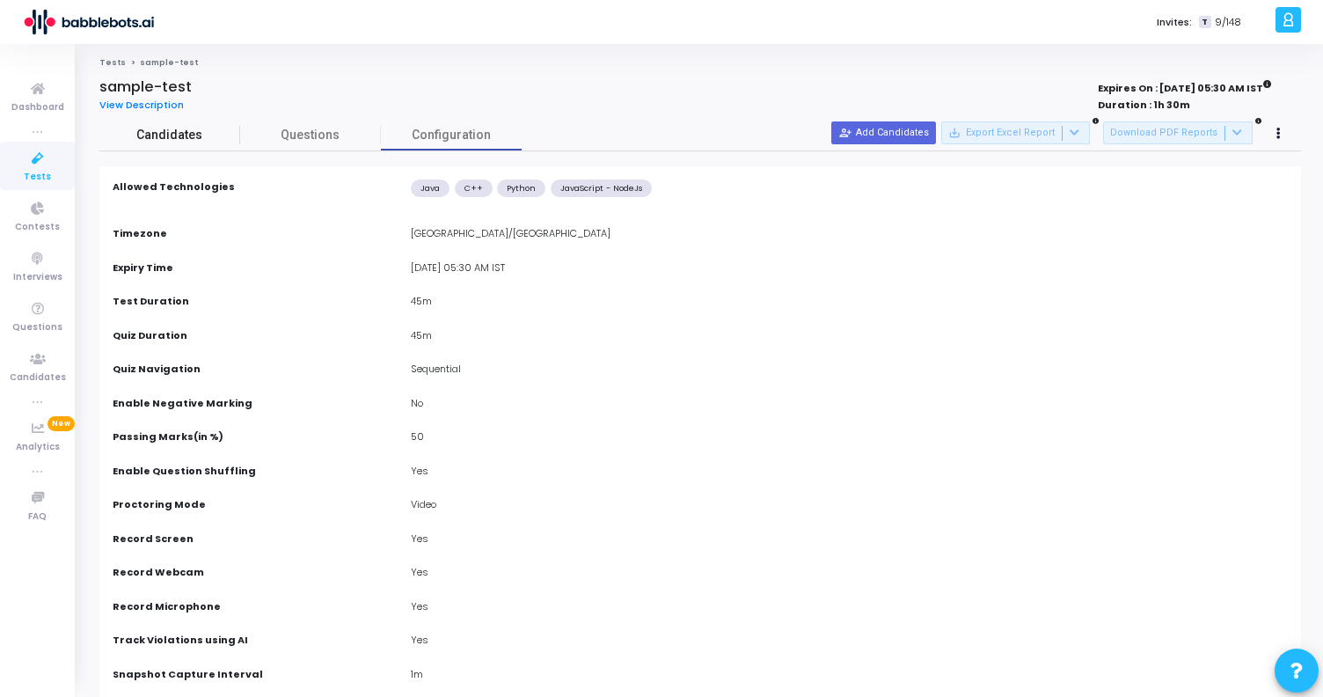
click at [175, 137] on span "Candidates" at bounding box center [169, 135] width 141 height 18
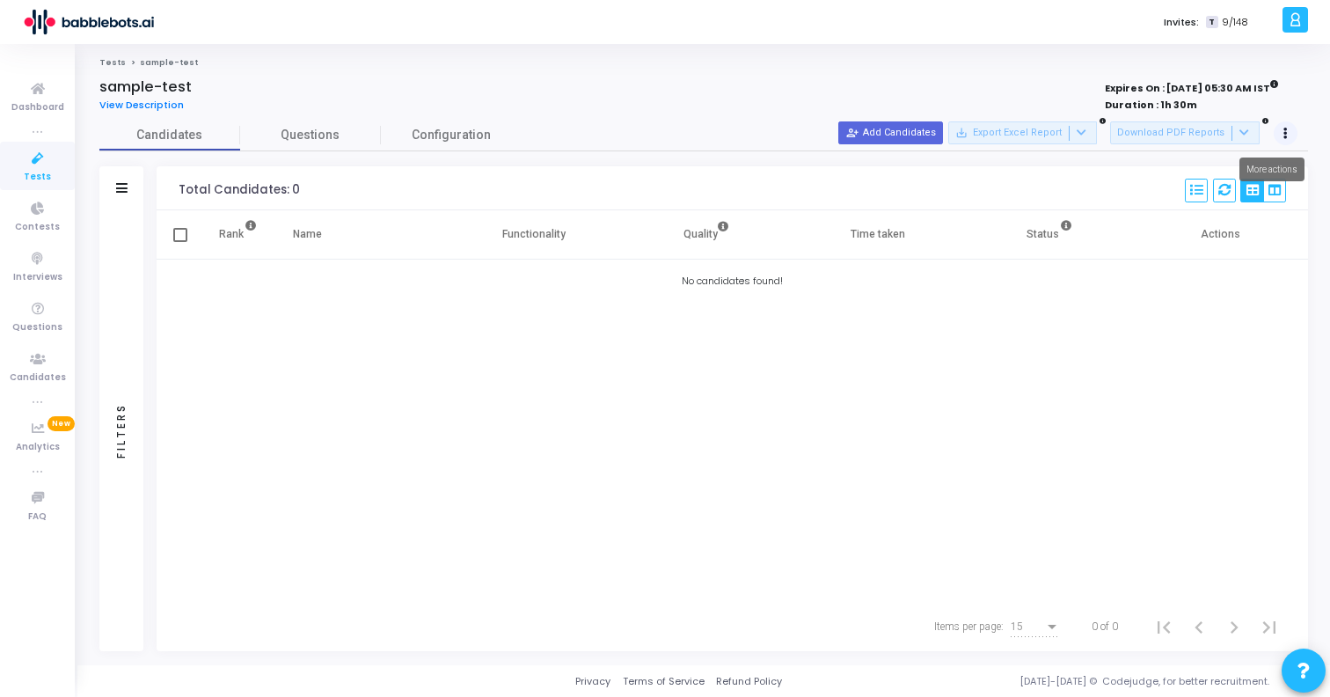
click at [1281, 128] on button at bounding box center [1285, 133] width 25 height 25
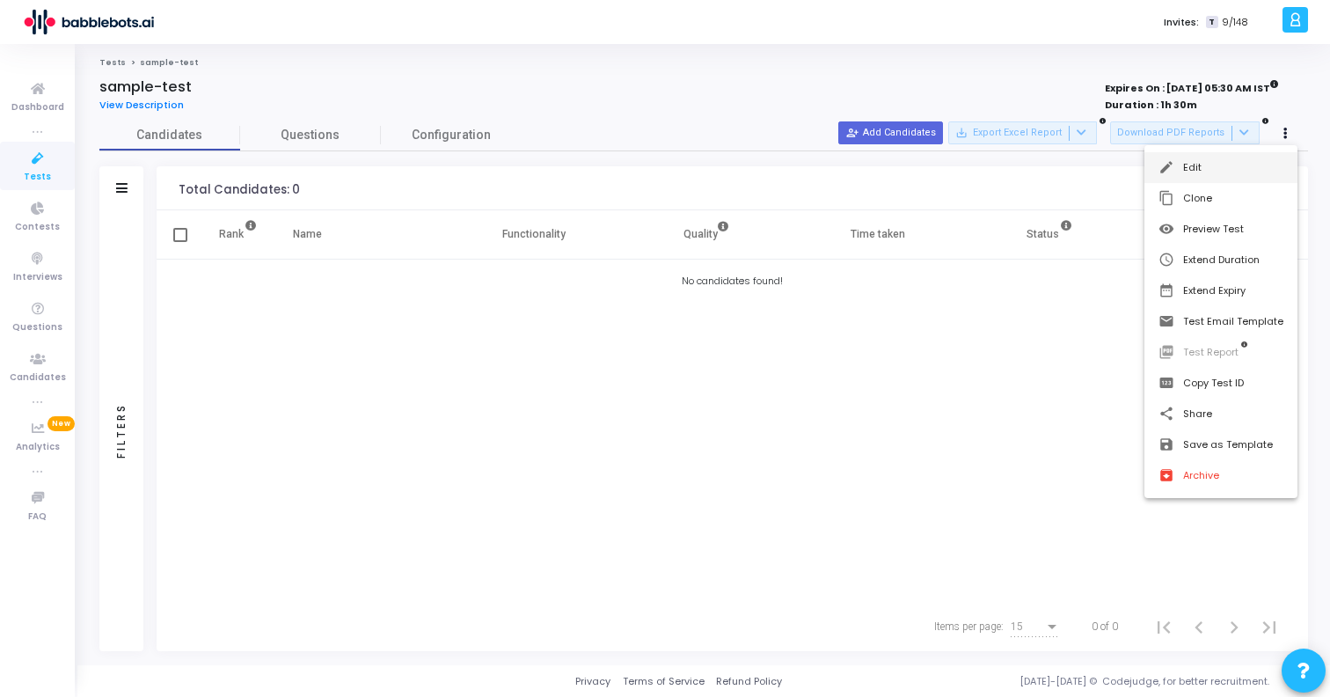
click at [1252, 159] on button "edit Edit" at bounding box center [1220, 167] width 153 height 31
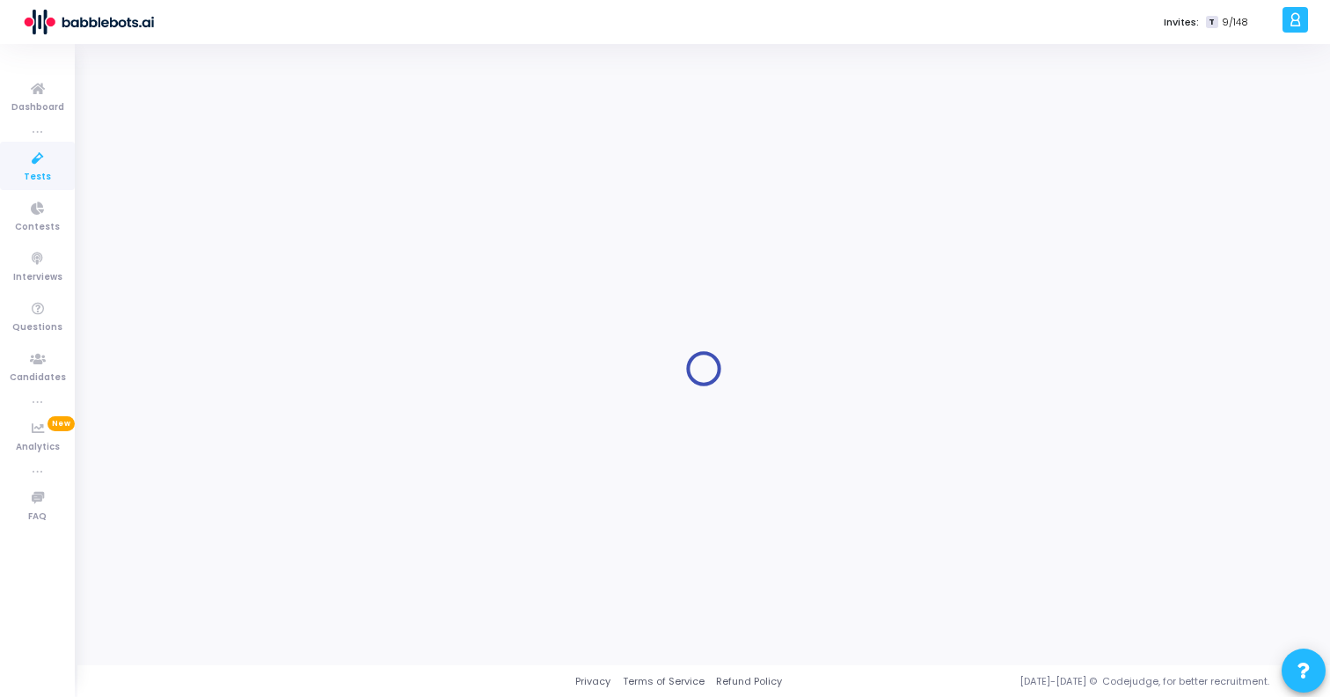
type input "sample-test"
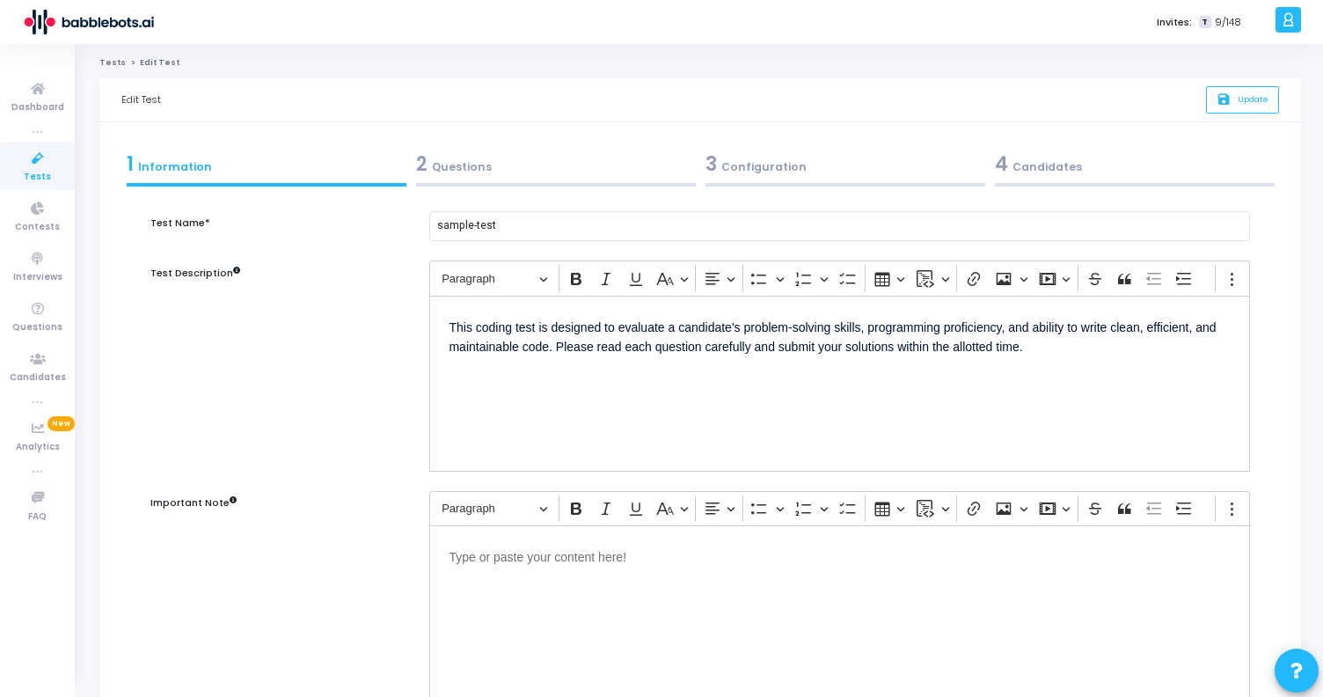
click at [451, 158] on div "2 Questions" at bounding box center [556, 164] width 280 height 29
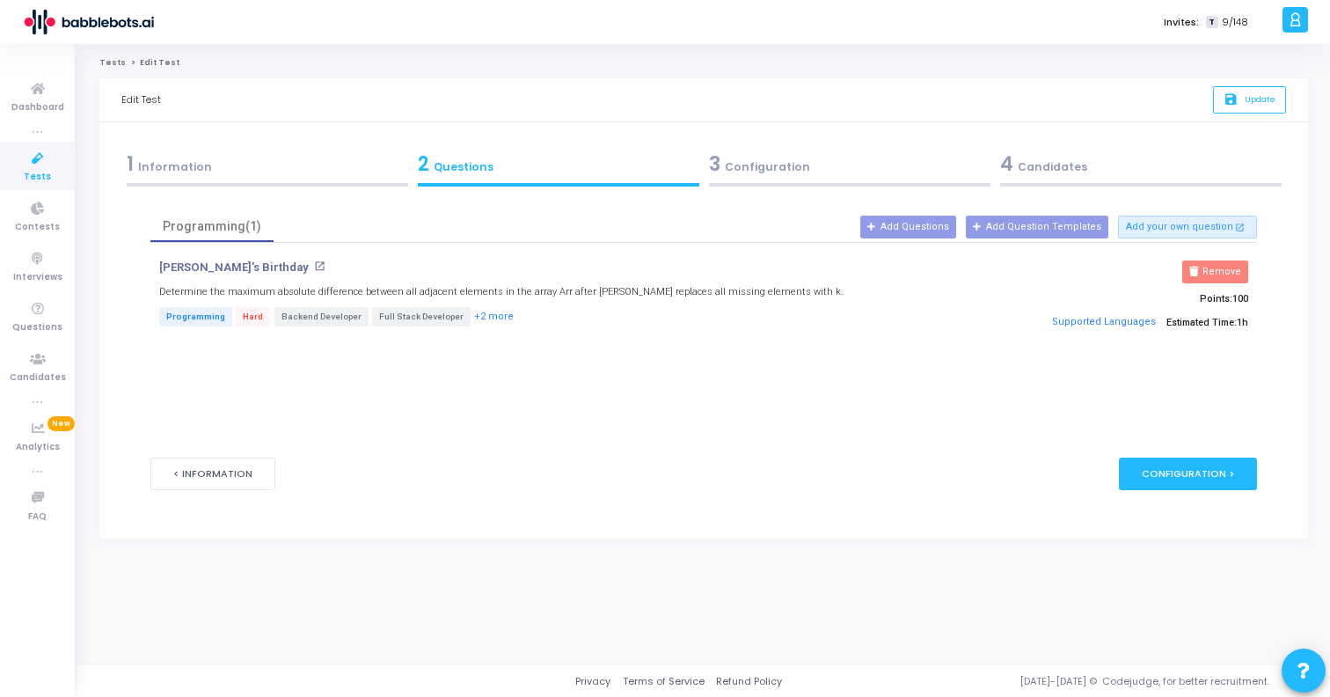
click at [722, 175] on div "3 Configuration" at bounding box center [849, 164] width 281 height 29
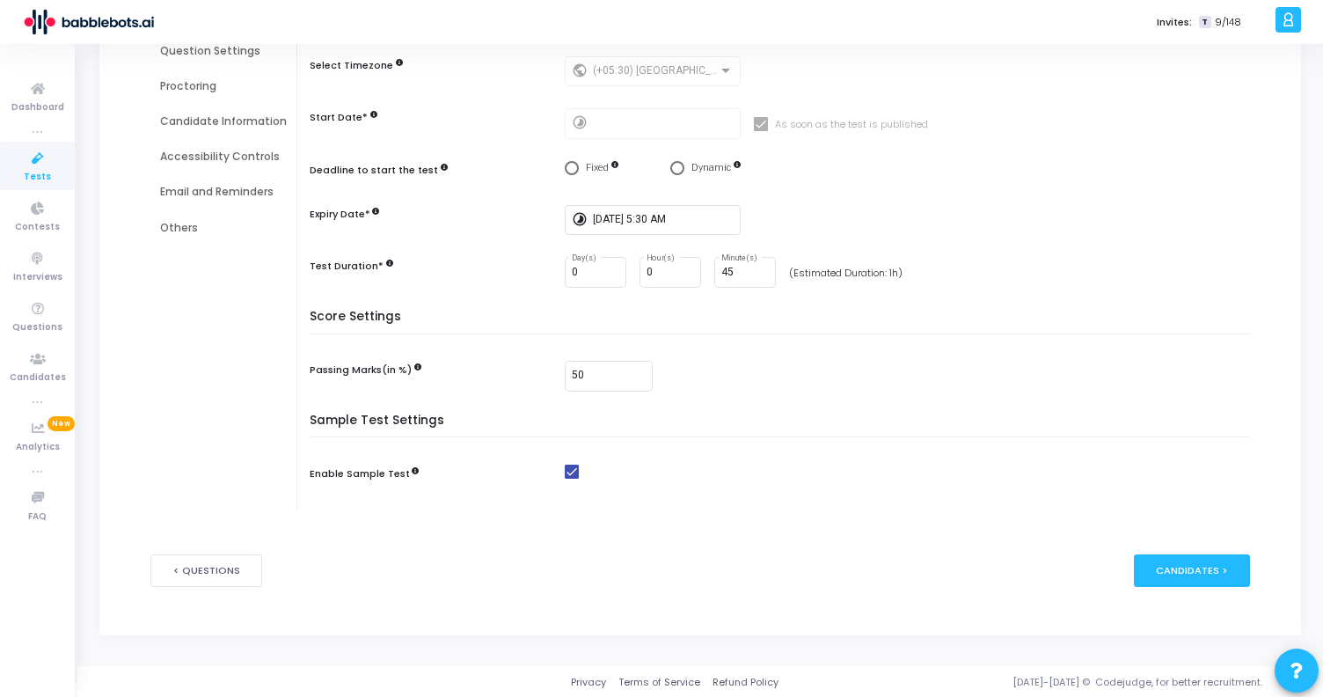
scroll to position [214, 0]
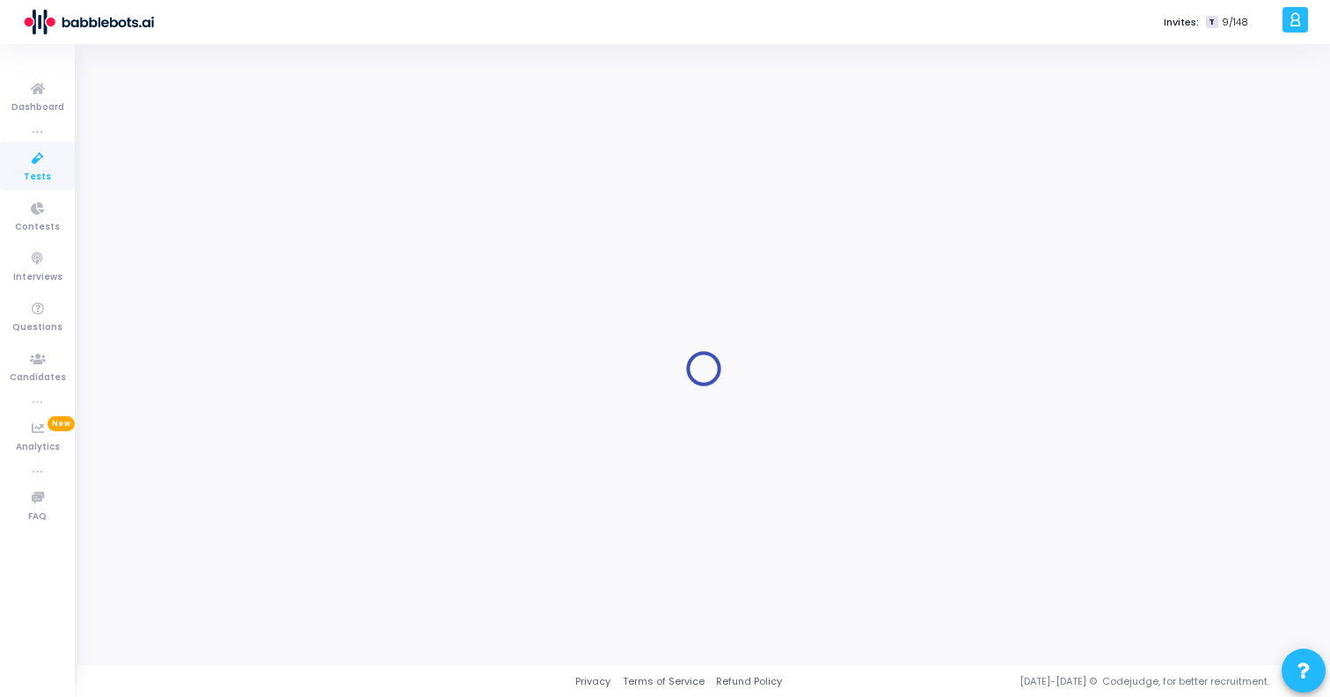
type input "9/4/2025, 5:30 AM"
type input "45"
type input "50"
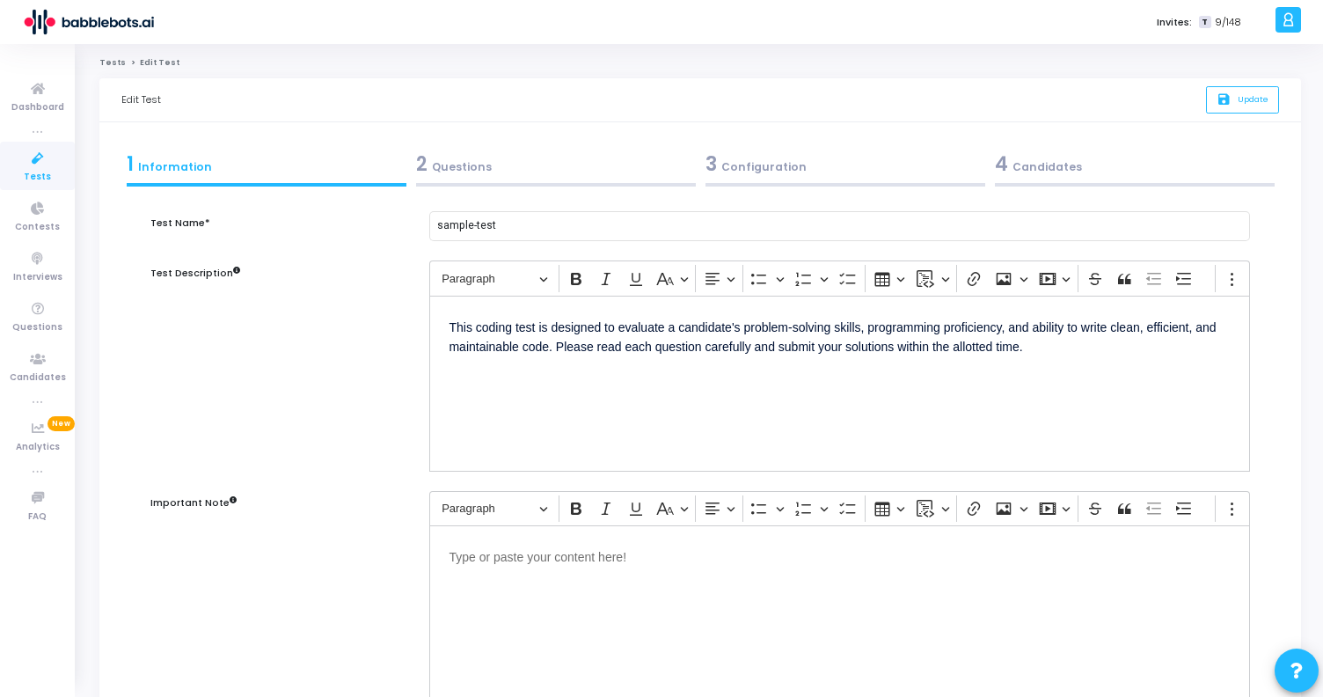
click at [787, 170] on div "3 Configuration" at bounding box center [845, 164] width 280 height 29
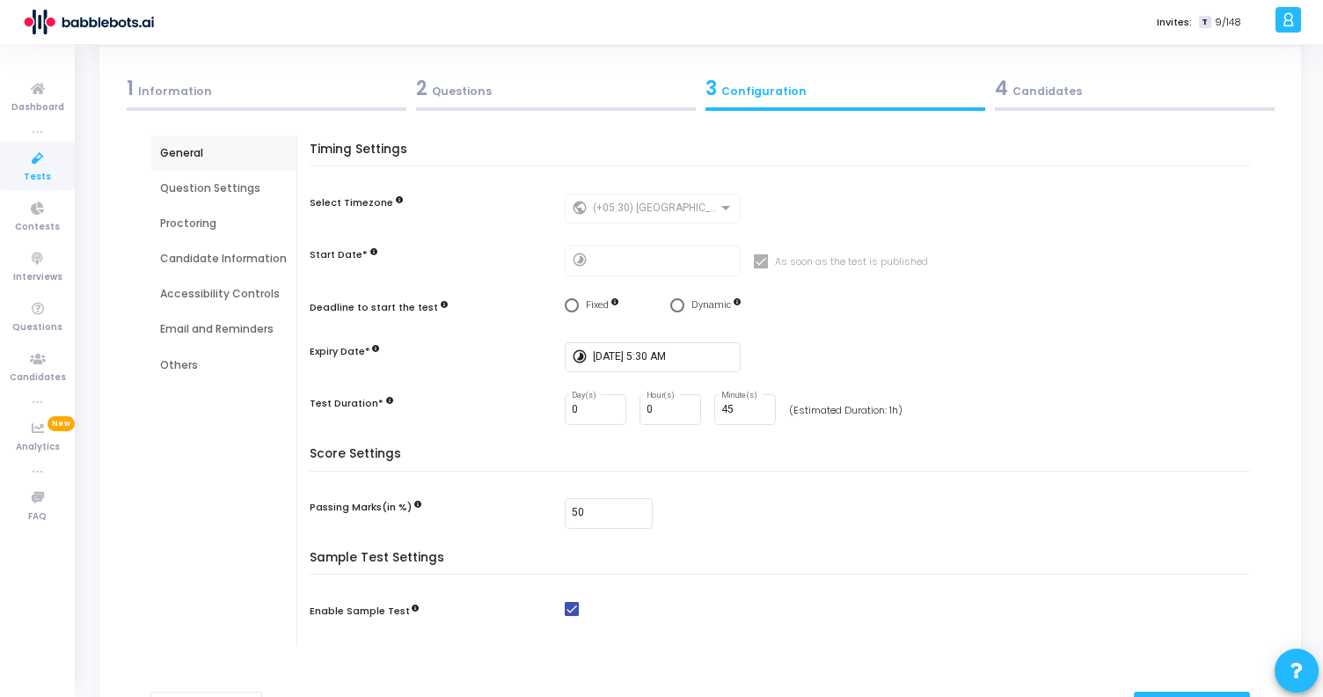
scroll to position [50, 0]
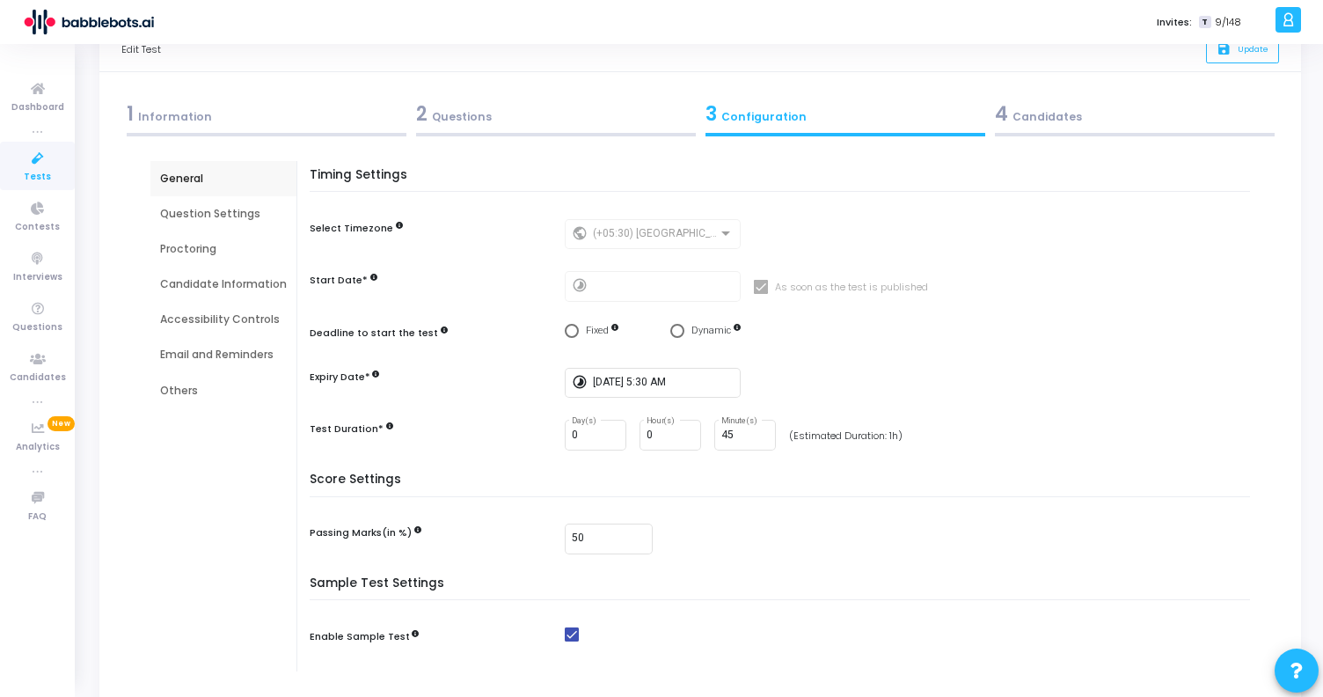
click at [211, 211] on div "Question Settings" at bounding box center [223, 214] width 127 height 16
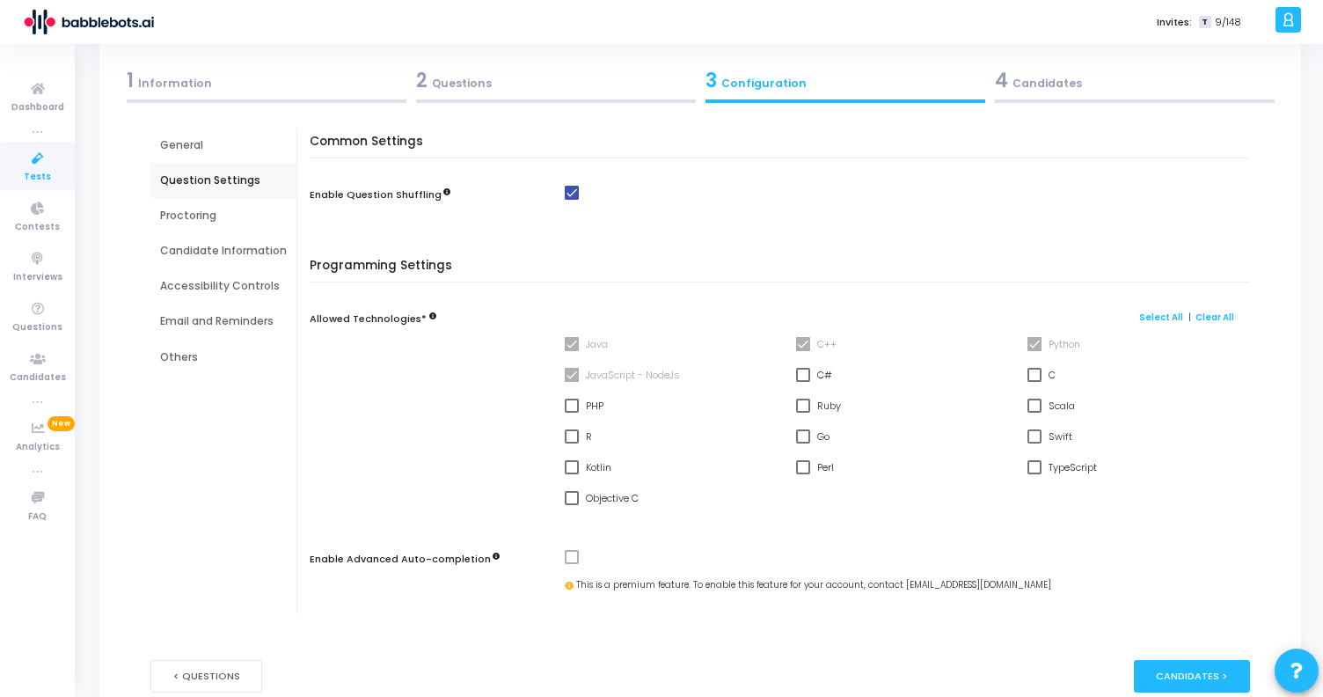
scroll to position [95, 0]
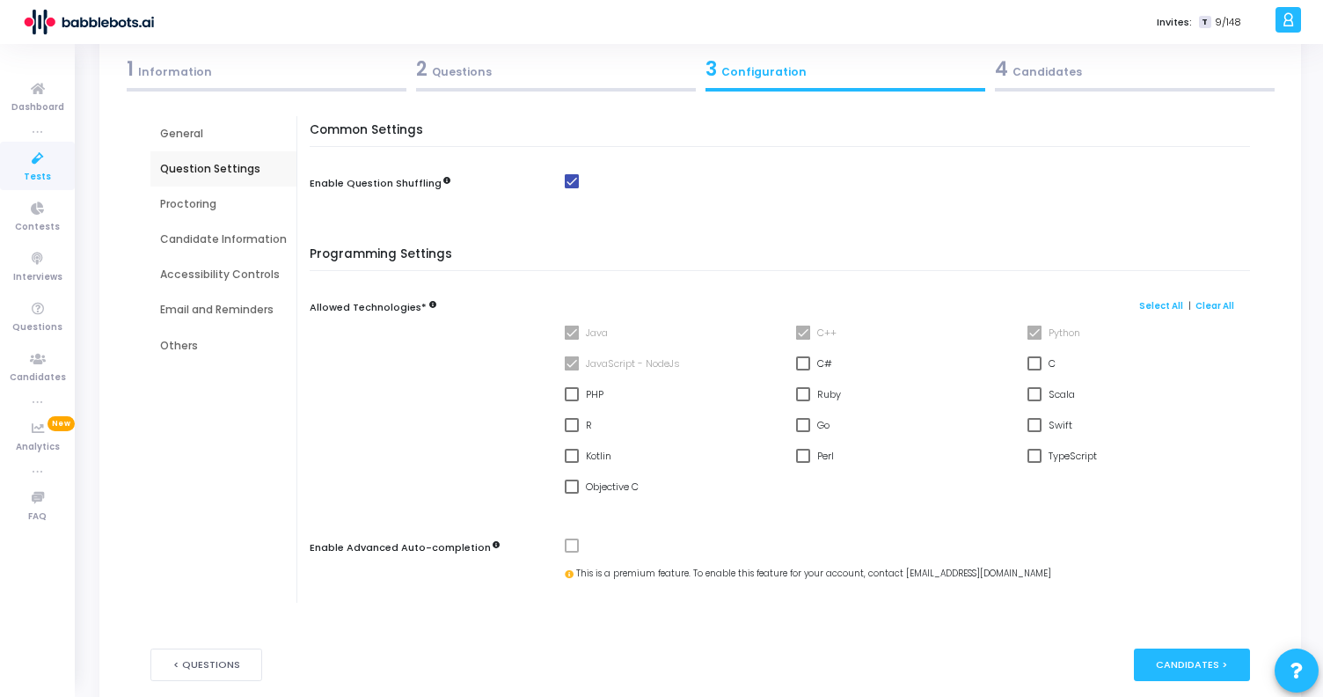
drag, startPoint x: 580, startPoint y: 366, endPoint x: 686, endPoint y: 366, distance: 106.4
click at [687, 366] on div "JavaScript - NodeJs" at bounding box center [671, 368] width 231 height 31
drag, startPoint x: 704, startPoint y: 363, endPoint x: 576, endPoint y: 363, distance: 127.5
click at [576, 363] on div "JavaScript - NodeJs" at bounding box center [671, 368] width 231 height 31
click at [729, 369] on div "JavaScript - NodeJs" at bounding box center [671, 368] width 231 height 31
